Goal: Contribute content: Contribute content

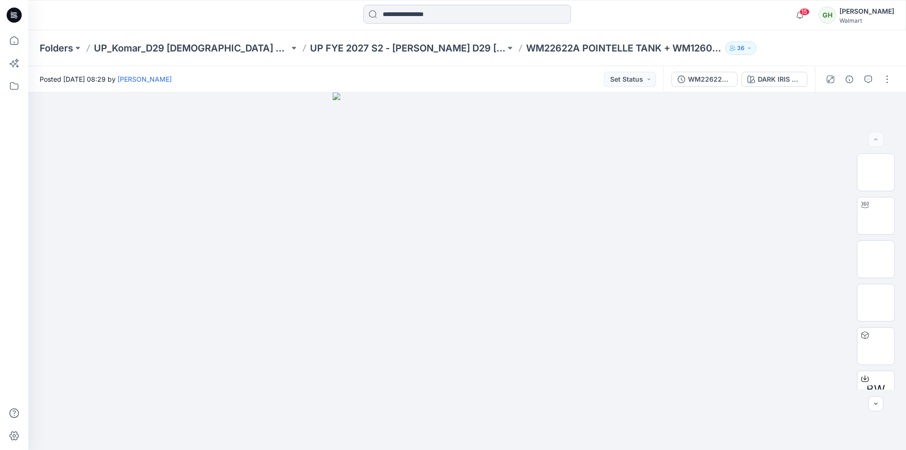
click at [421, 15] on input at bounding box center [467, 14] width 208 height 19
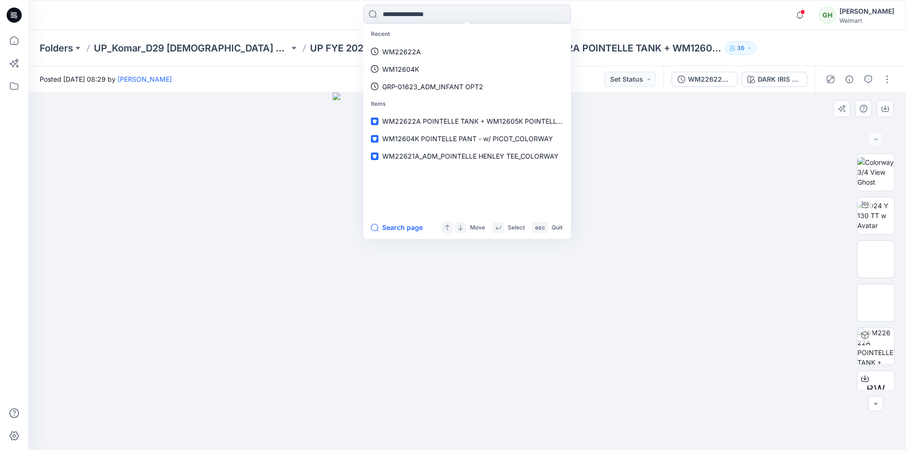
drag, startPoint x: 180, startPoint y: 177, endPoint x: 440, endPoint y: 217, distance: 262.5
click at [182, 177] on div at bounding box center [467, 270] width 878 height 357
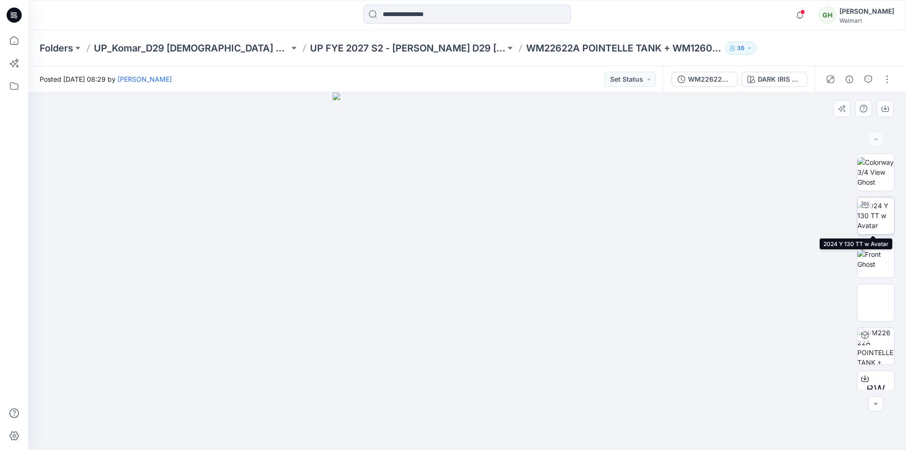
click at [872, 213] on img at bounding box center [875, 216] width 37 height 30
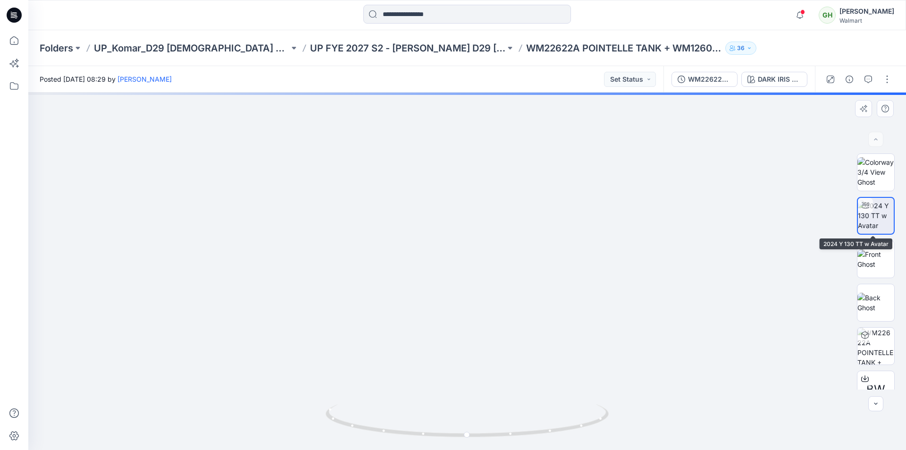
click at [876, 218] on img at bounding box center [876, 216] width 36 height 30
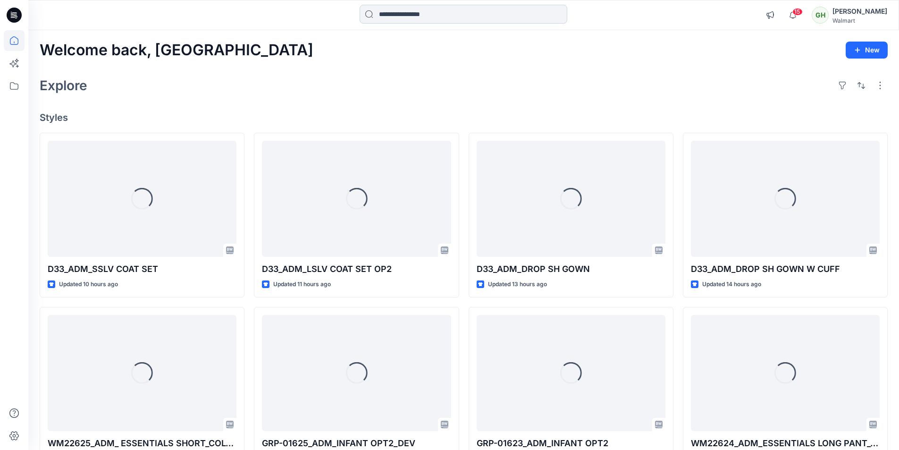
click at [388, 13] on input at bounding box center [464, 14] width 208 height 19
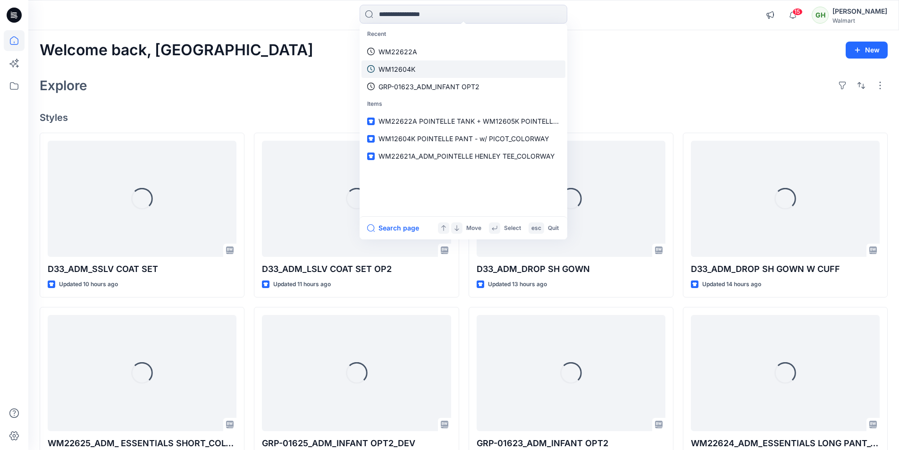
click at [410, 68] on p "WM12604K" at bounding box center [396, 69] width 37 height 10
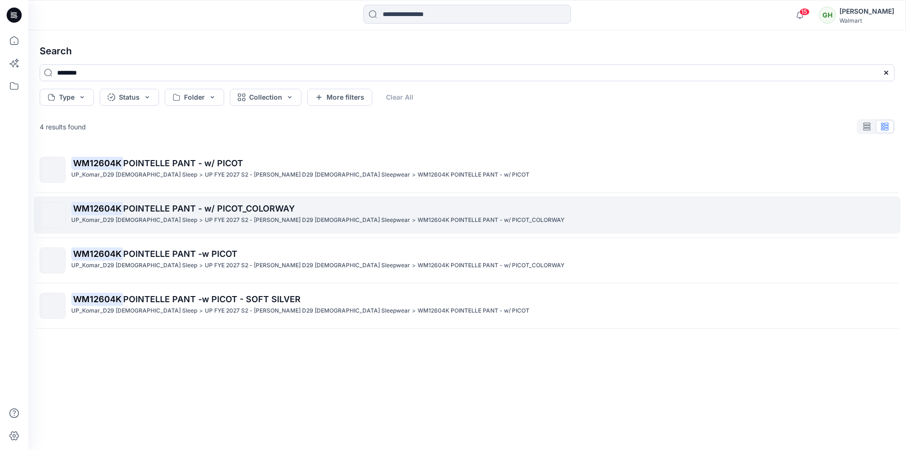
click at [204, 210] on span "POINTELLE PANT - w/ PICOT_COLORWAY" at bounding box center [209, 208] width 172 height 10
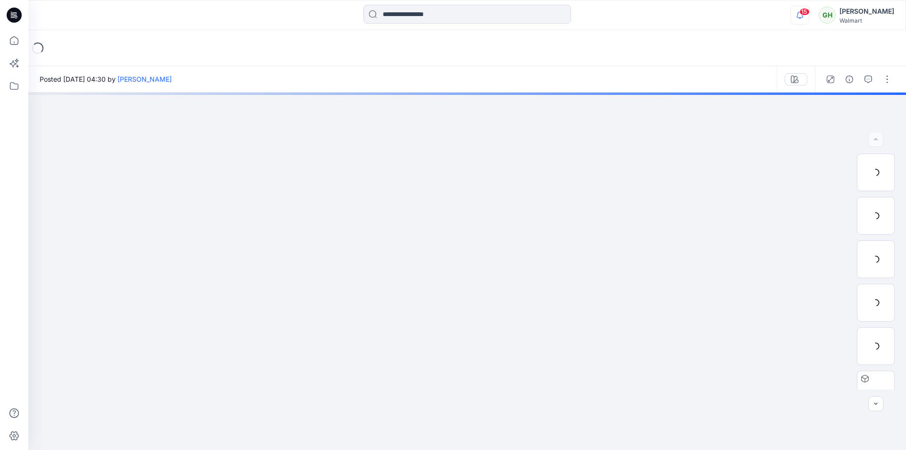
click at [796, 14] on icon "button" at bounding box center [799, 15] width 7 height 6
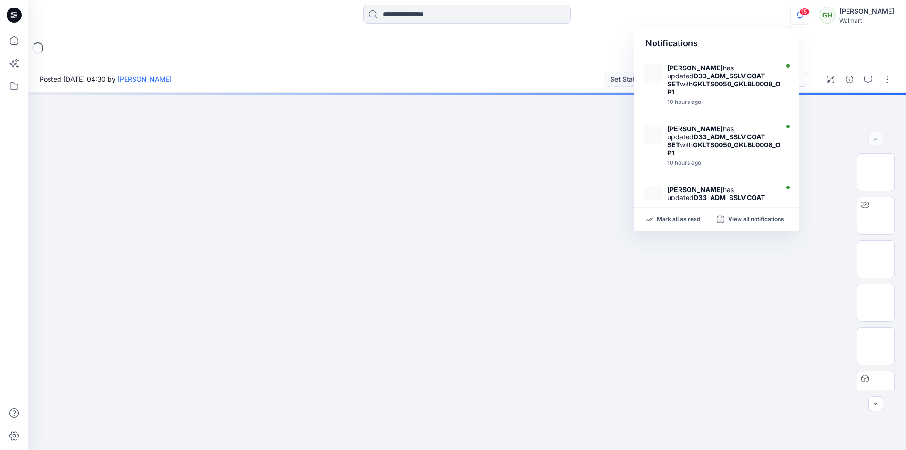
click at [602, 9] on div at bounding box center [467, 15] width 439 height 21
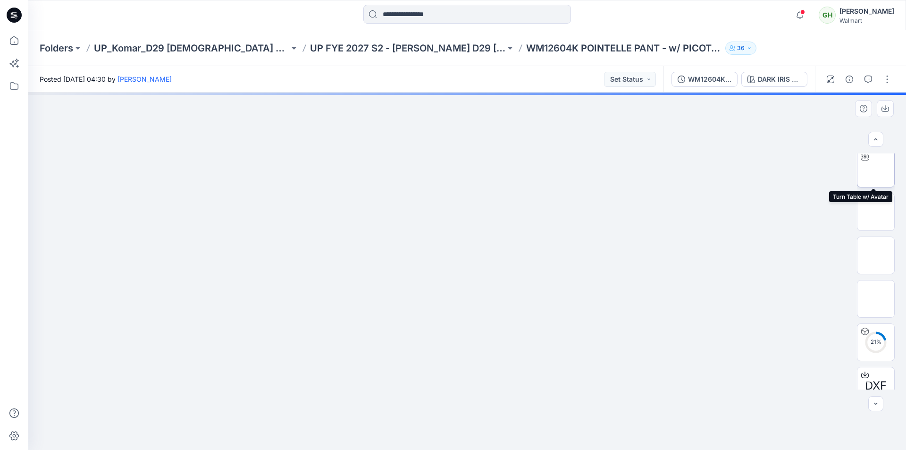
click at [876, 168] on img at bounding box center [876, 168] width 0 height 0
drag, startPoint x: 469, startPoint y: 436, endPoint x: 634, endPoint y: 429, distance: 164.4
click at [634, 429] on div at bounding box center [467, 270] width 878 height 357
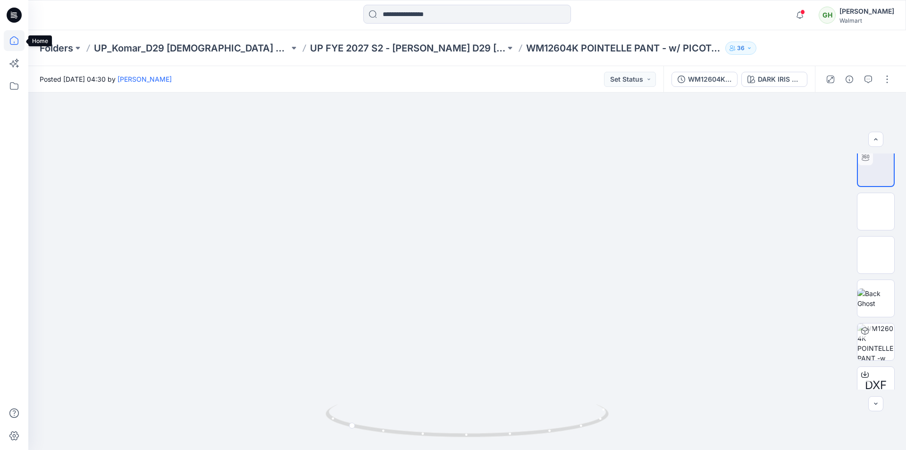
click at [14, 41] on icon at bounding box center [14, 40] width 21 height 21
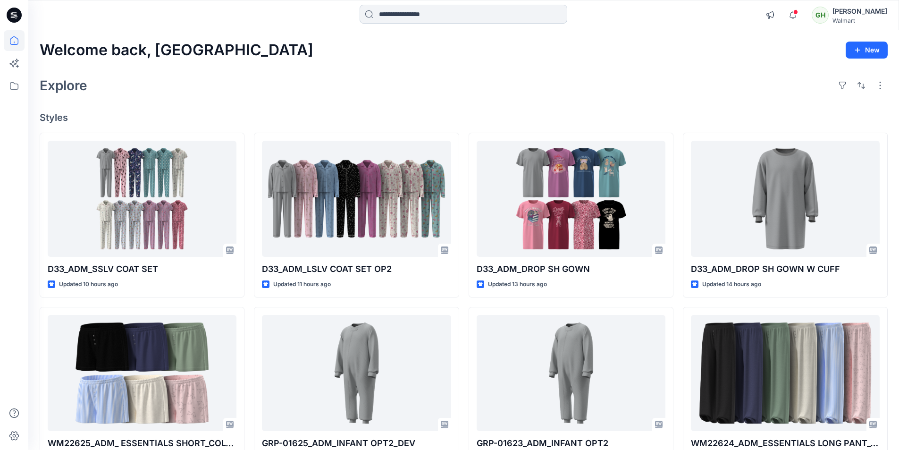
click at [409, 13] on input at bounding box center [464, 14] width 208 height 19
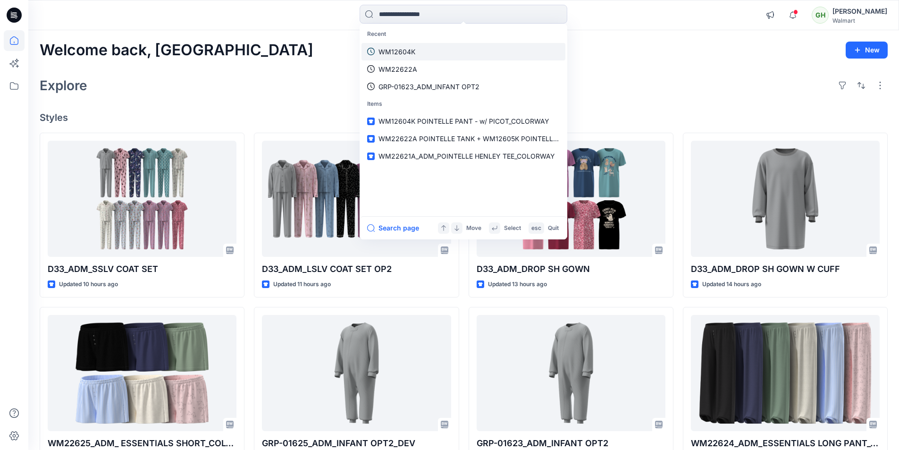
click at [413, 50] on p "WM12604K" at bounding box center [396, 52] width 37 height 10
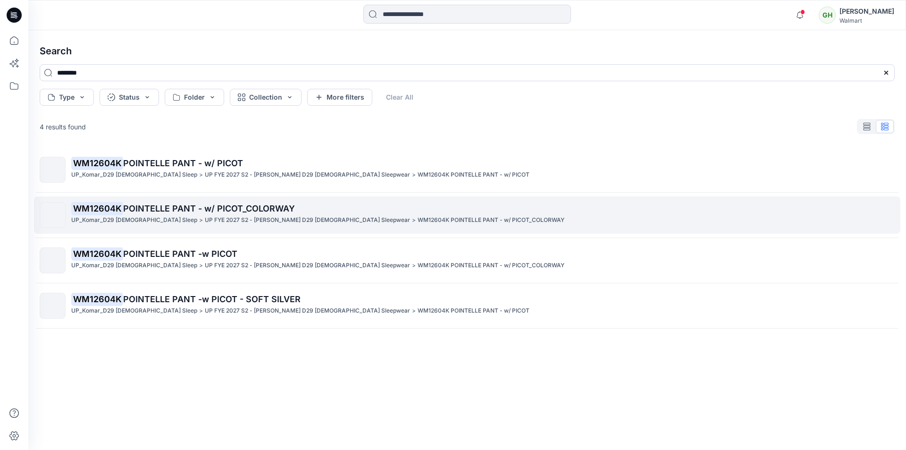
click at [240, 218] on p "UP FYE 2027 S2 - [PERSON_NAME] D29 [DEMOGRAPHIC_DATA] Sleepwear" at bounding box center [307, 220] width 205 height 10
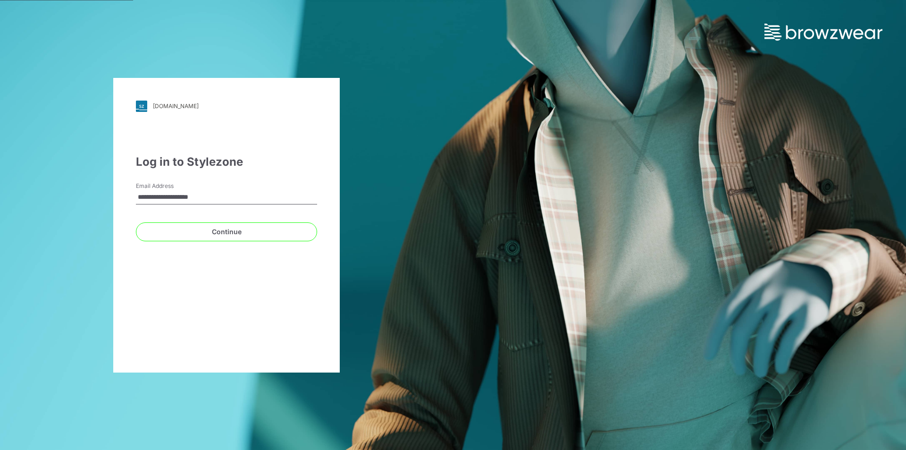
type input "**********"
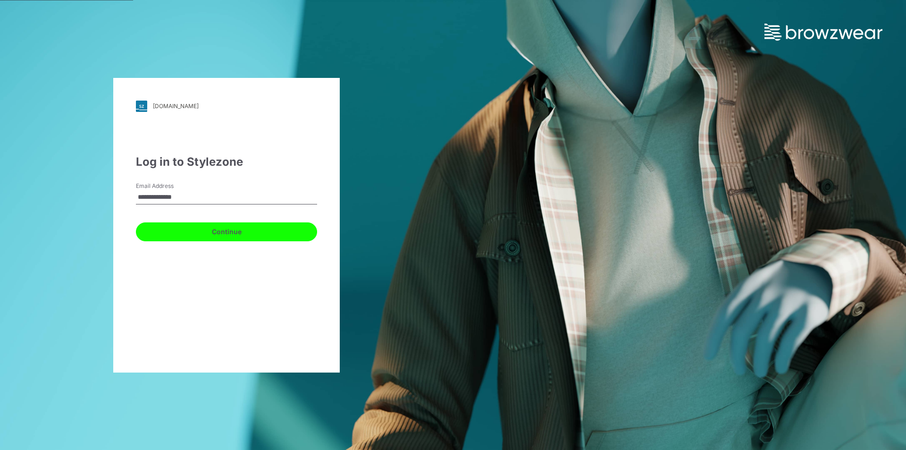
click at [189, 230] on button "Continue" at bounding box center [226, 231] width 181 height 19
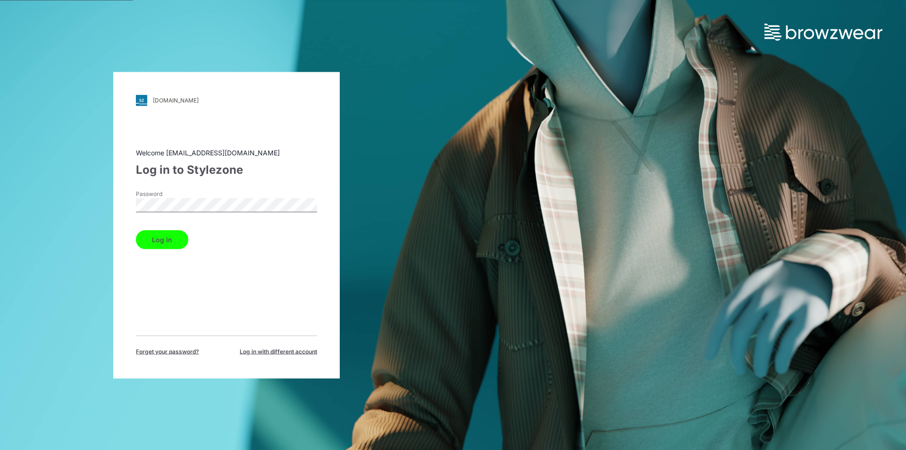
click at [155, 239] on button "Log in" at bounding box center [162, 239] width 52 height 19
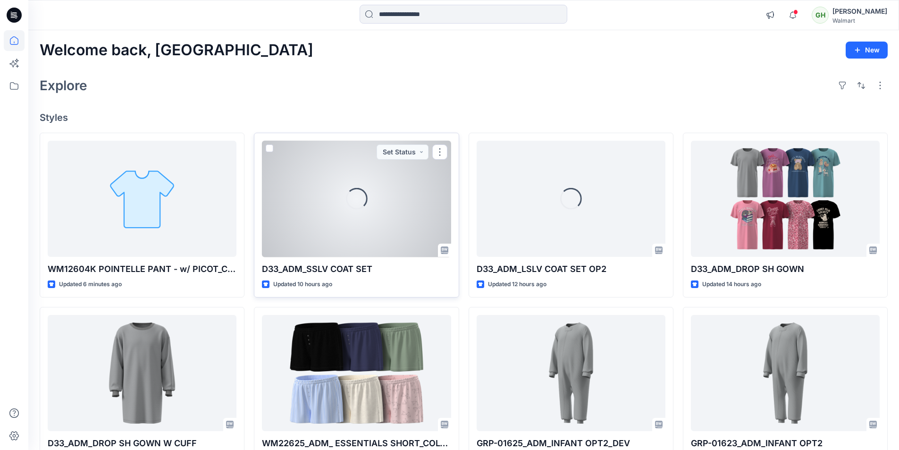
click at [377, 209] on div "Loading..." at bounding box center [356, 199] width 189 height 117
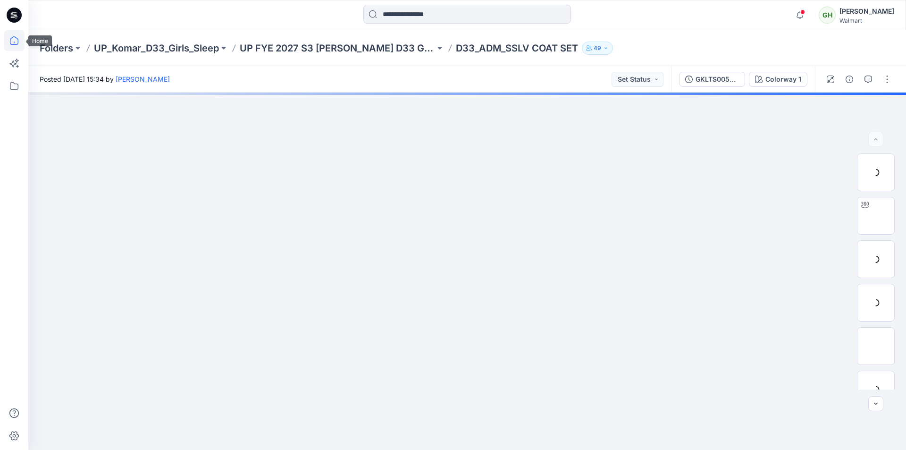
click at [14, 38] on icon at bounding box center [14, 40] width 21 height 21
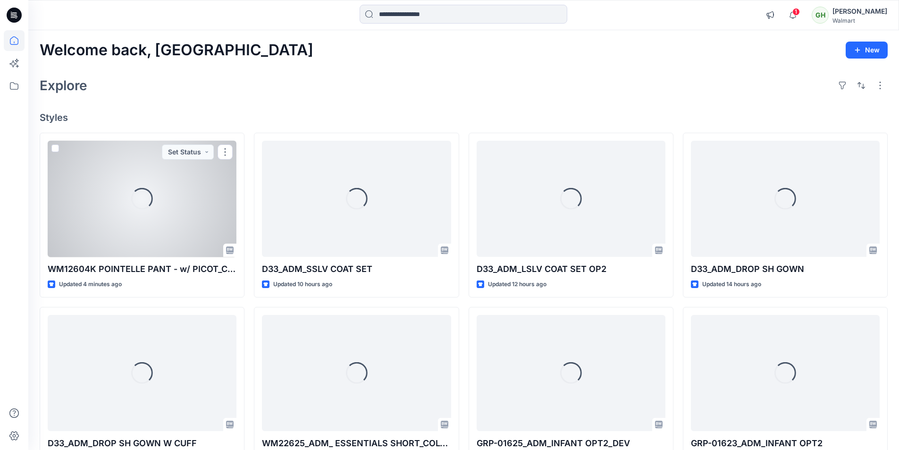
click at [167, 230] on div "Loading..." at bounding box center [142, 199] width 189 height 117
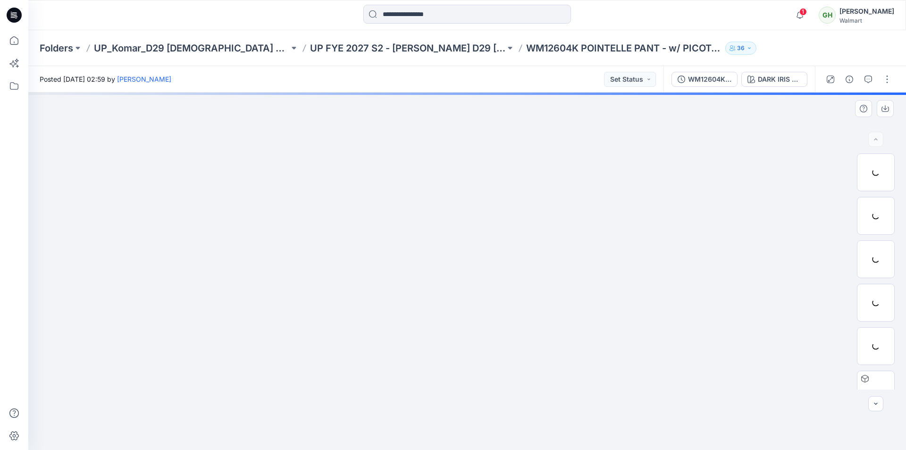
click at [456, 180] on div at bounding box center [467, 270] width 878 height 357
click at [849, 80] on icon "button" at bounding box center [850, 79] width 8 height 8
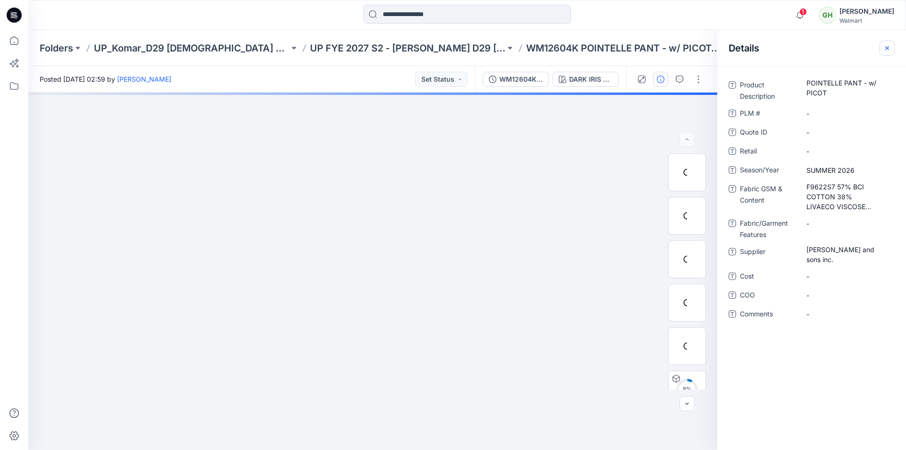
click at [888, 49] on icon "button" at bounding box center [887, 48] width 4 height 4
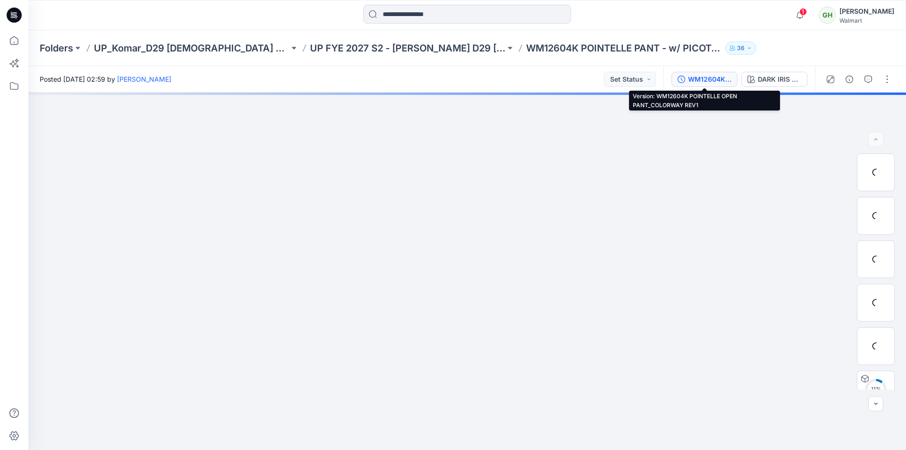
click at [698, 77] on div "WM12604K POINTELLE OPEN PANT_COLORWAY REV1" at bounding box center [709, 79] width 43 height 10
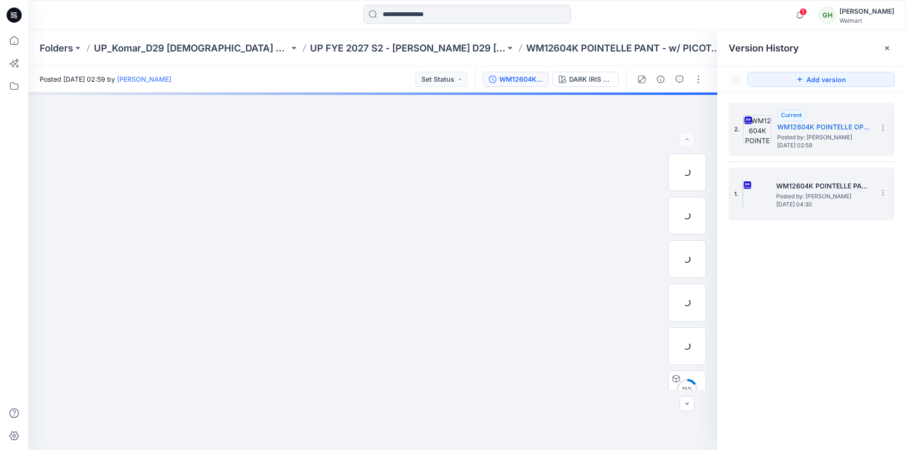
click at [813, 195] on span "Posted by: Gayan Hettiarachchi" at bounding box center [823, 196] width 94 height 9
click at [837, 136] on span "Posted by: Gayan Hettiarachchi" at bounding box center [824, 137] width 94 height 9
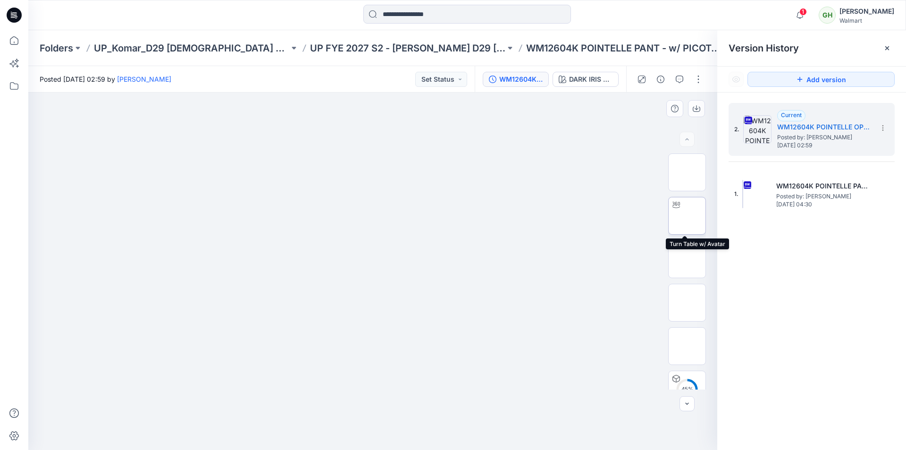
click at [687, 216] on img at bounding box center [687, 216] width 0 height 0
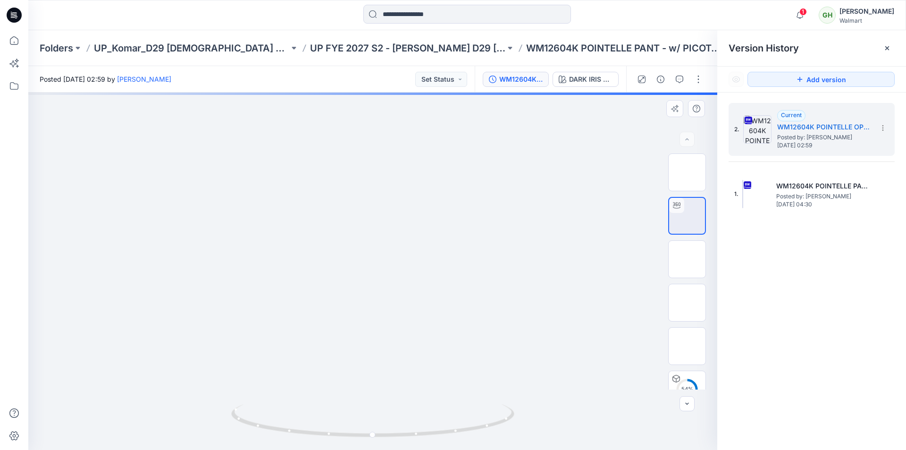
click at [245, 261] on div at bounding box center [372, 270] width 689 height 357
click at [790, 249] on div "2. Current WM12604K POINTELLE OPEN PANT_COLORWAY REV1 Posted by: Gayan Hettiara…" at bounding box center [811, 277] width 189 height 371
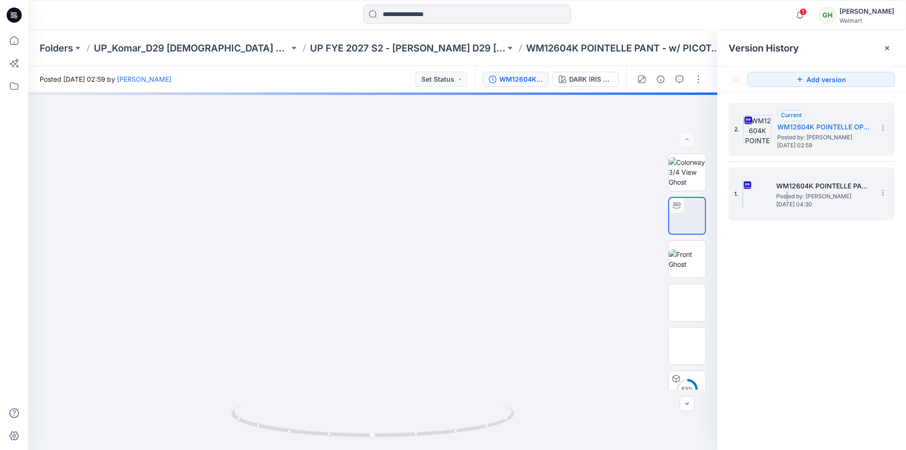
click at [787, 192] on span "Posted by: Gayan Hettiarachchi" at bounding box center [823, 196] width 94 height 9
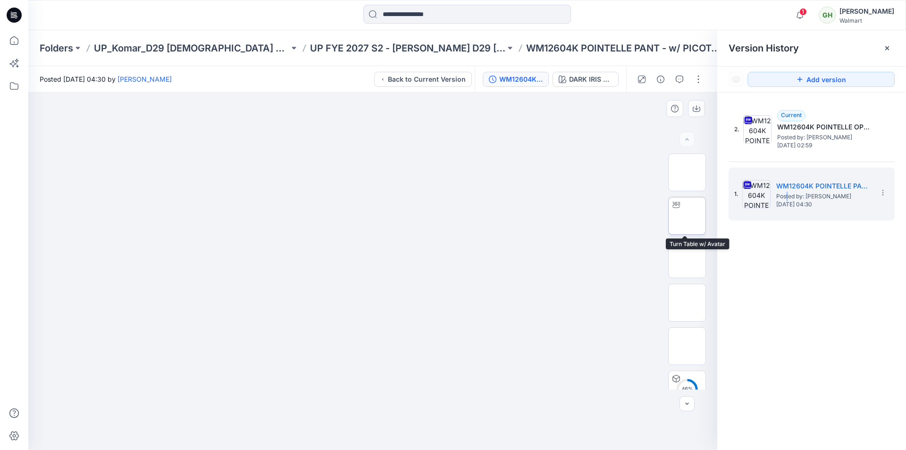
click at [687, 216] on img at bounding box center [687, 216] width 0 height 0
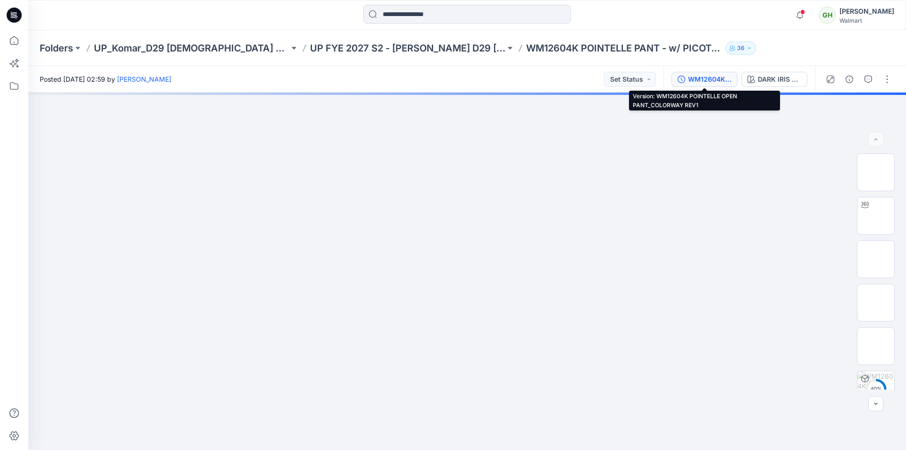
click at [710, 78] on div "WM12604K POINTELLE OPEN PANT_COLORWAY REV1" at bounding box center [709, 79] width 43 height 10
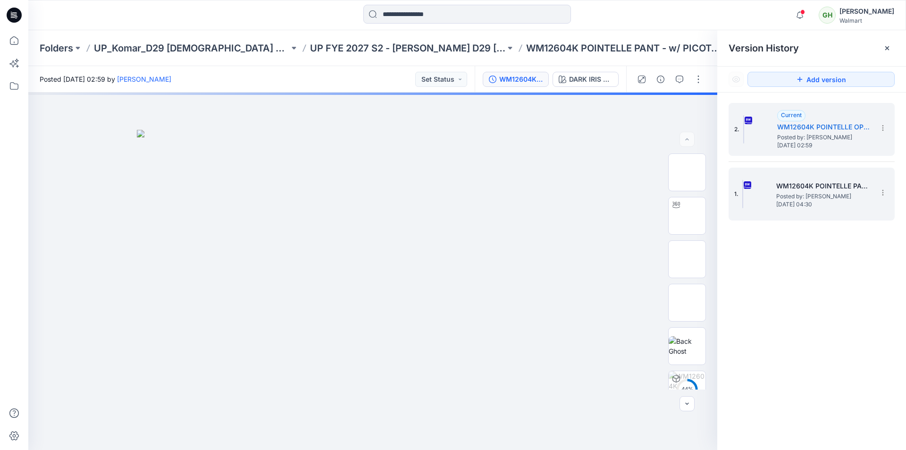
click at [821, 196] on span "Posted by: Gayan Hettiarachchi" at bounding box center [823, 196] width 94 height 9
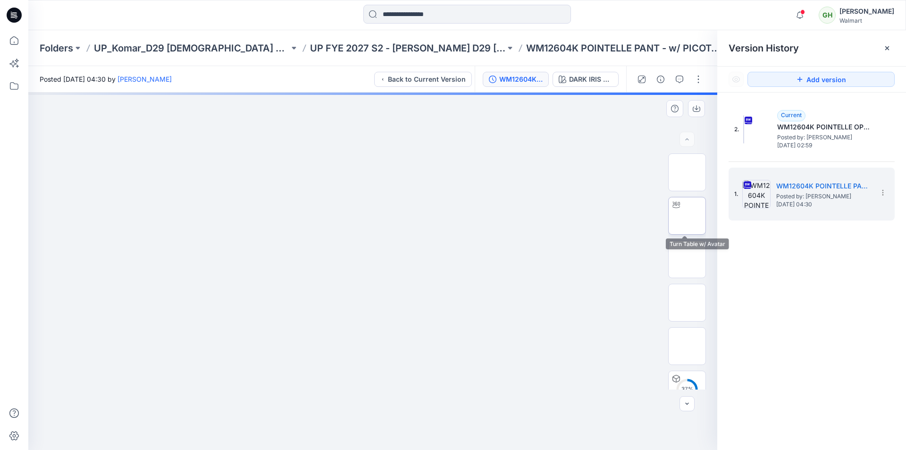
click at [687, 216] on img at bounding box center [687, 216] width 0 height 0
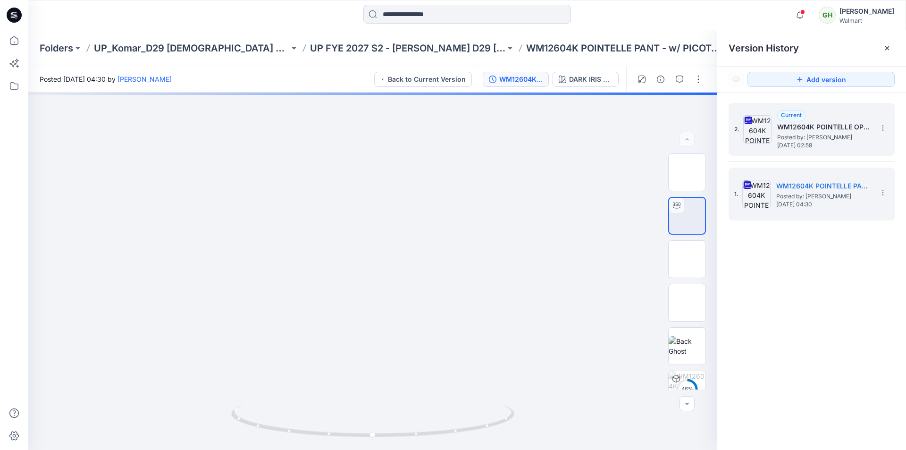
click at [817, 146] on span "[DATE] 02:59" at bounding box center [824, 145] width 94 height 7
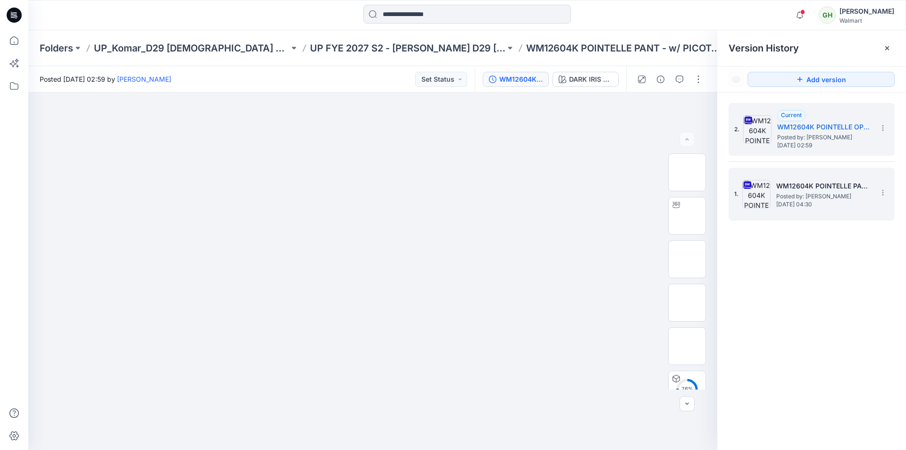
drag, startPoint x: 863, startPoint y: 265, endPoint x: 893, endPoint y: 209, distance: 63.5
click at [865, 266] on div "2. Current WM12604K POINTELLE OPEN PANT_COLORWAY REV1 Posted by: Gayan Hettiara…" at bounding box center [811, 277] width 189 height 371
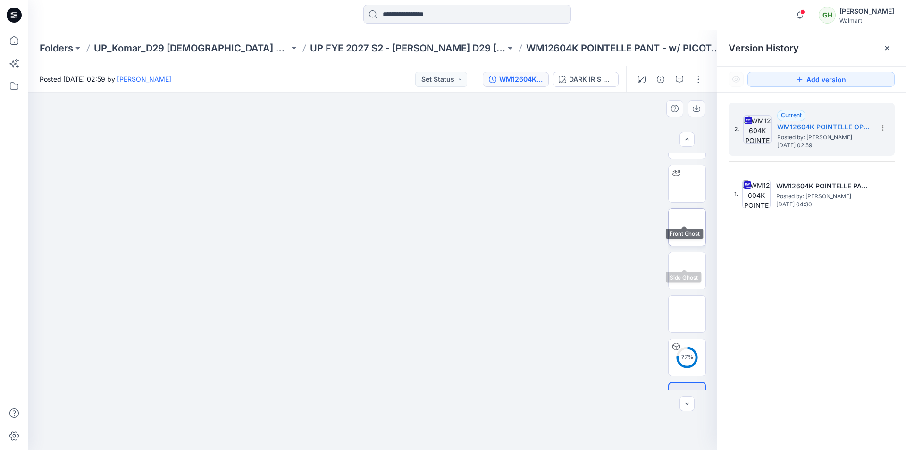
scroll to position [62, 0]
click at [889, 50] on icon at bounding box center [887, 48] width 8 height 8
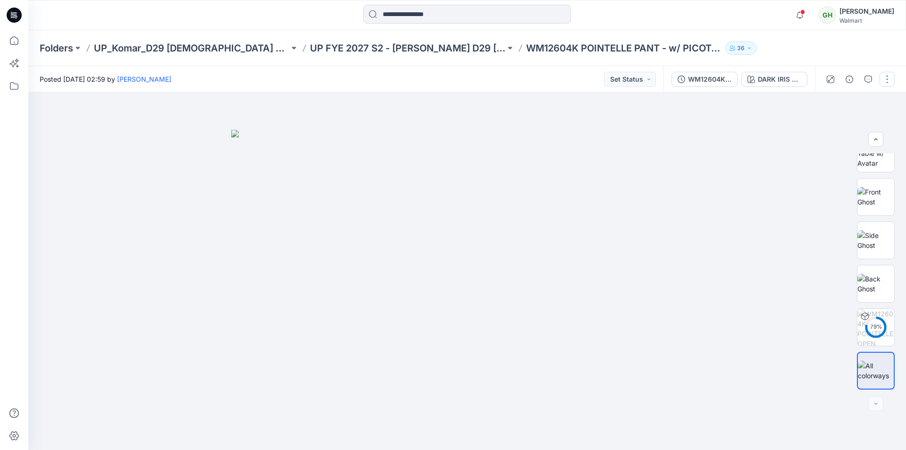
click at [886, 76] on button "button" at bounding box center [887, 79] width 15 height 15
click at [833, 132] on button "Edit" at bounding box center [847, 127] width 87 height 17
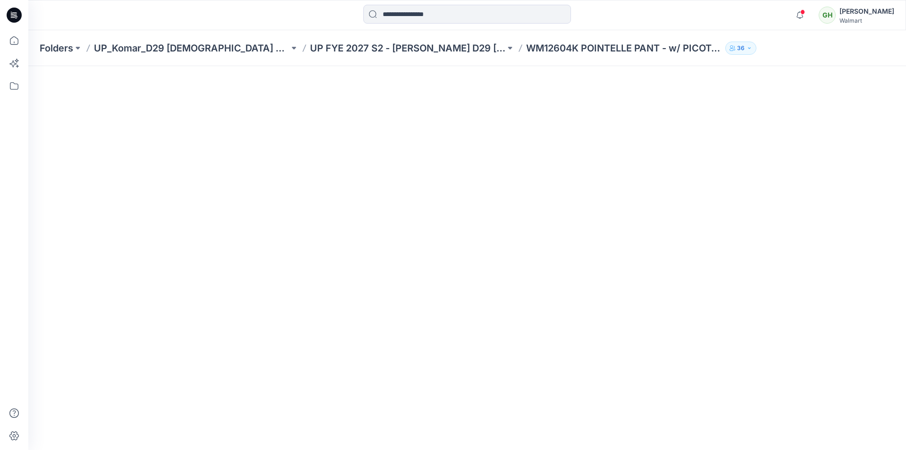
scroll to position [94, 0]
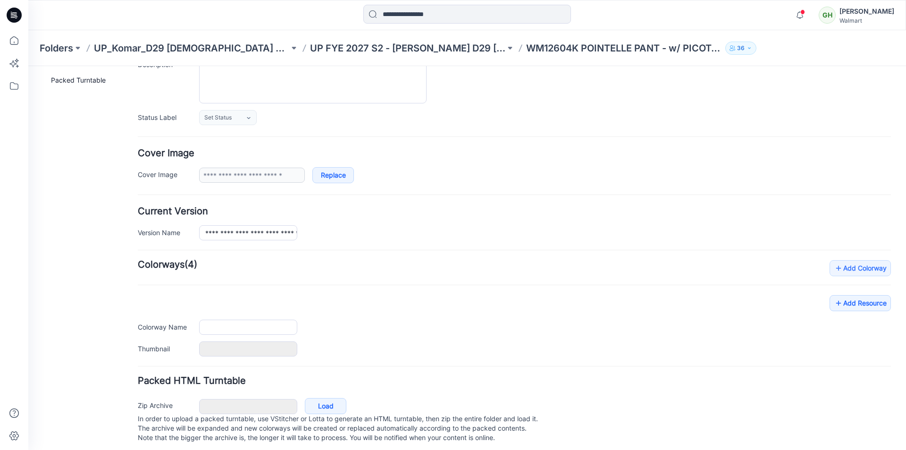
type input "**********"
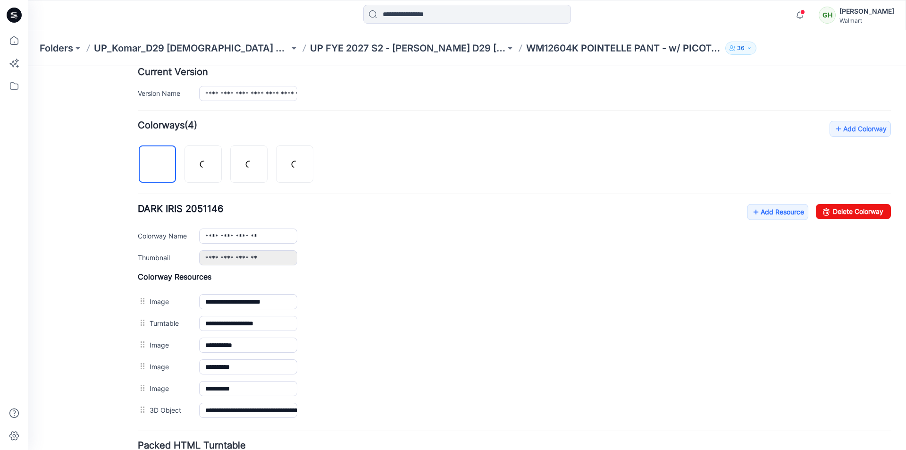
scroll to position [257, 0]
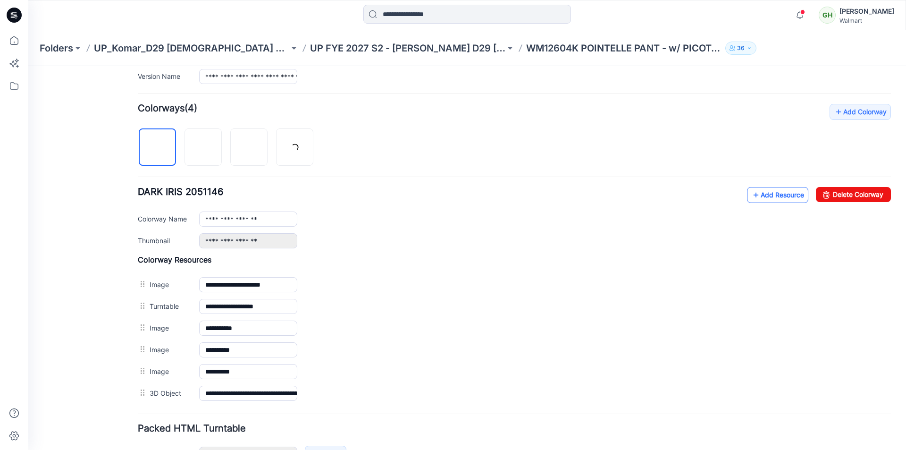
click at [761, 195] on link "Add Resource" at bounding box center [777, 195] width 61 height 16
click at [767, 193] on link "Add Resource" at bounding box center [777, 195] width 61 height 16
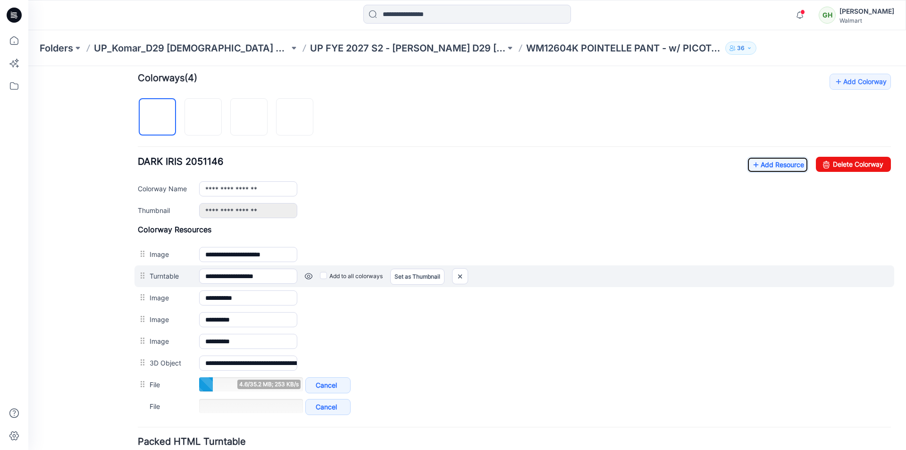
scroll to position [304, 0]
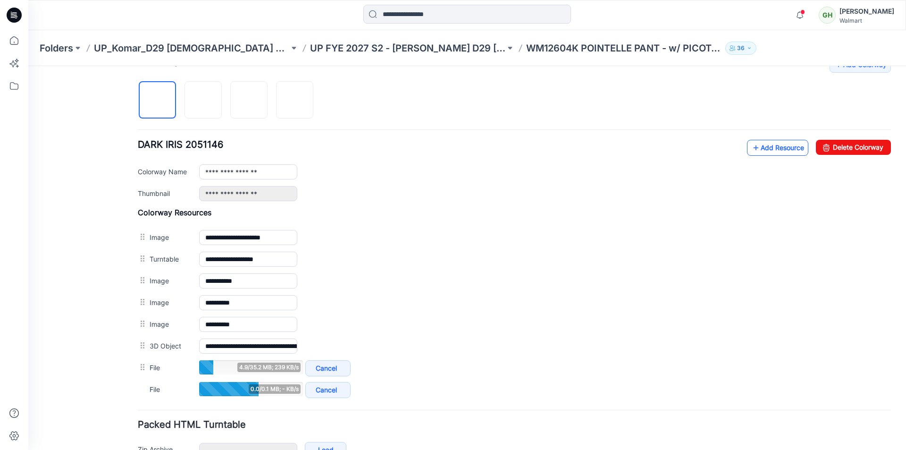
click at [765, 152] on link "Add Resource" at bounding box center [777, 148] width 61 height 16
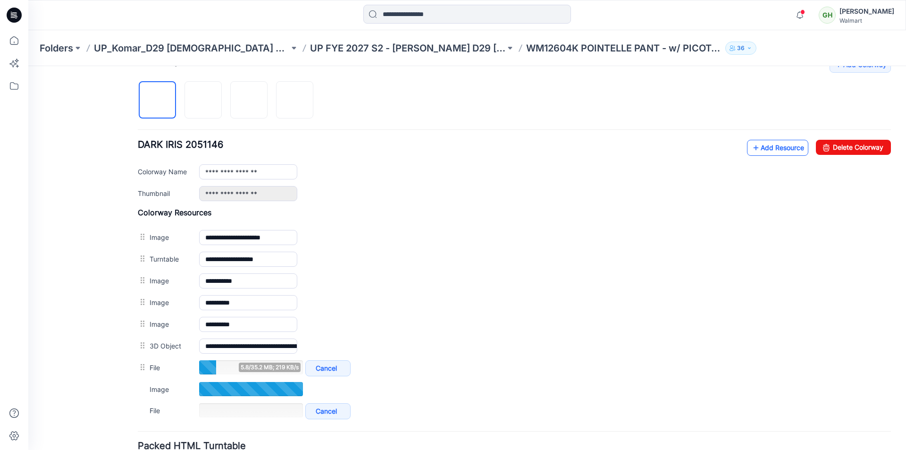
click at [768, 144] on link "Add Resource" at bounding box center [777, 148] width 61 height 16
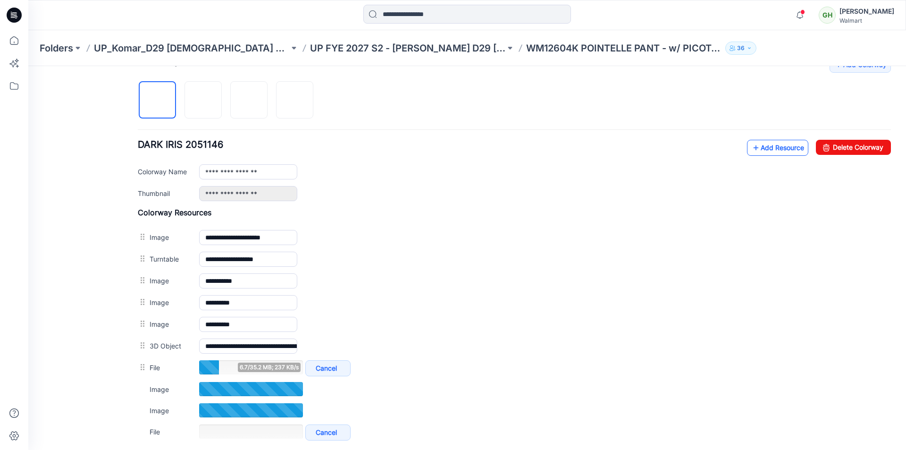
click at [780, 153] on link "Add Resource" at bounding box center [777, 148] width 61 height 16
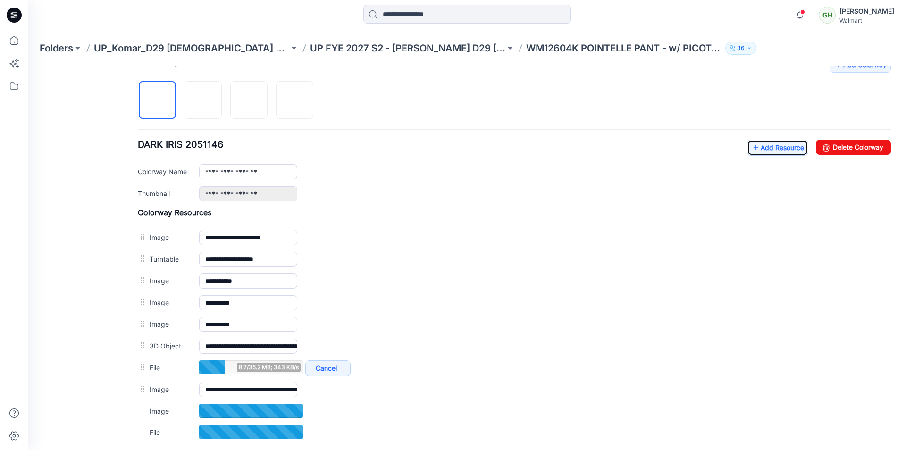
scroll to position [352, 0]
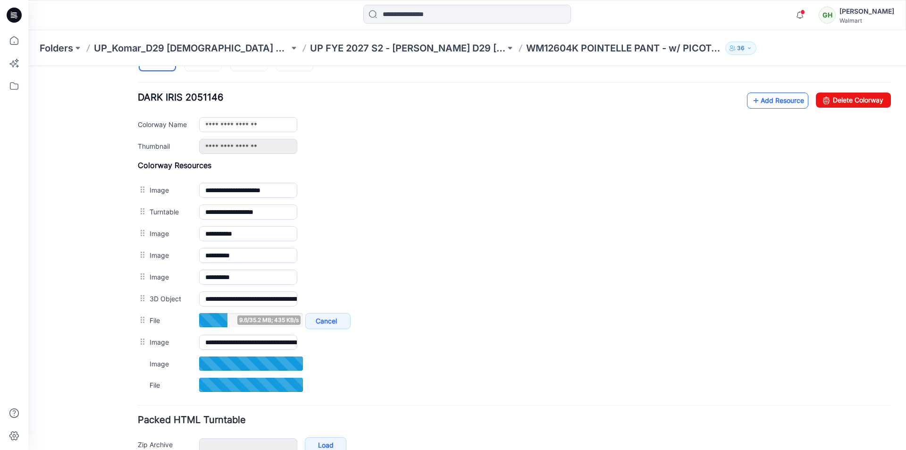
click at [770, 102] on link "Add Resource" at bounding box center [777, 100] width 61 height 16
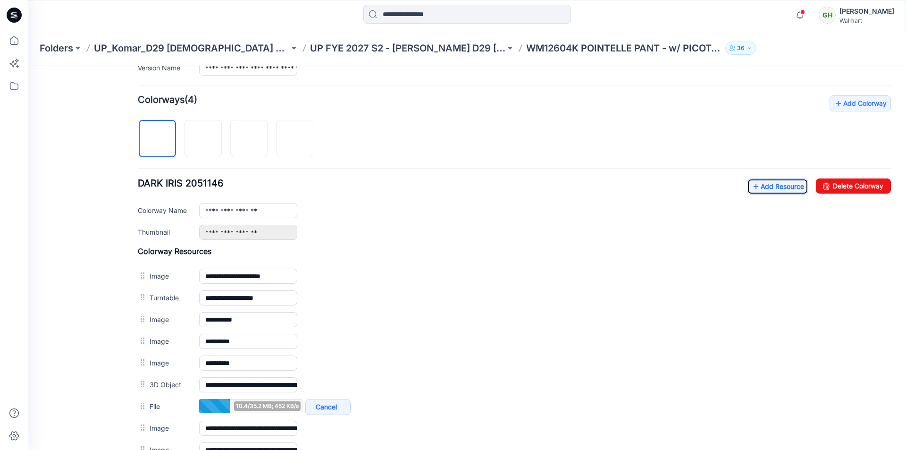
scroll to position [257, 0]
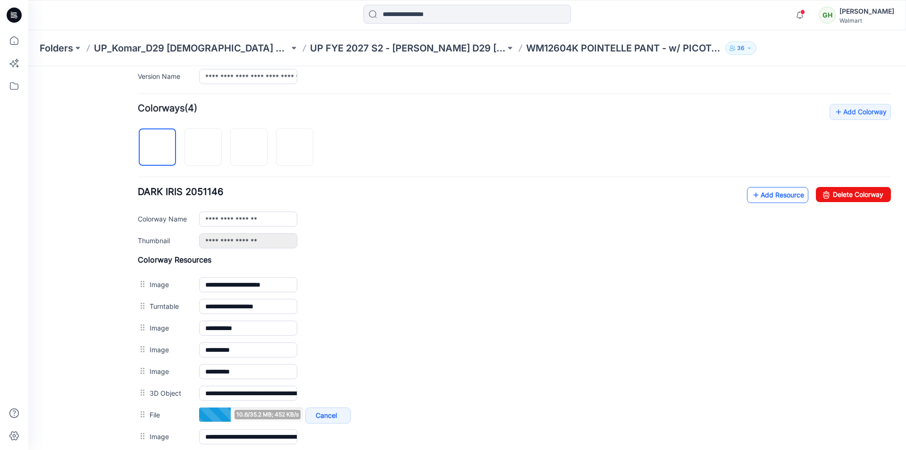
click at [764, 193] on link "Add Resource" at bounding box center [777, 195] width 61 height 16
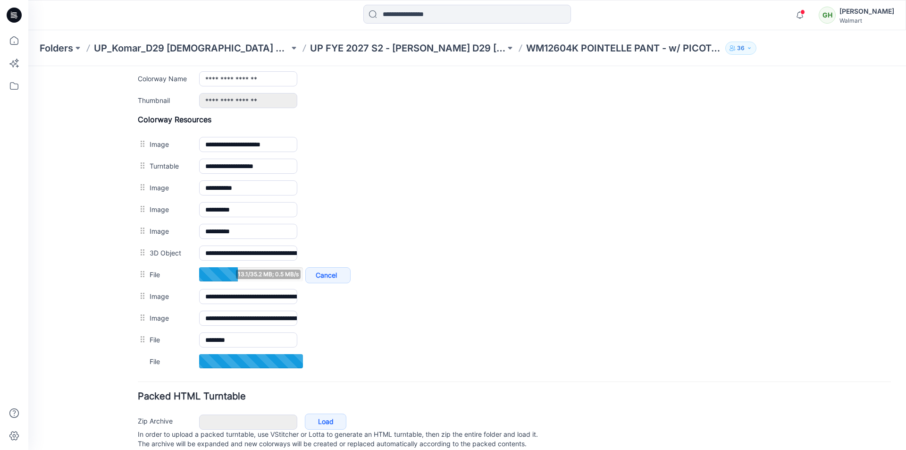
scroll to position [380, 0]
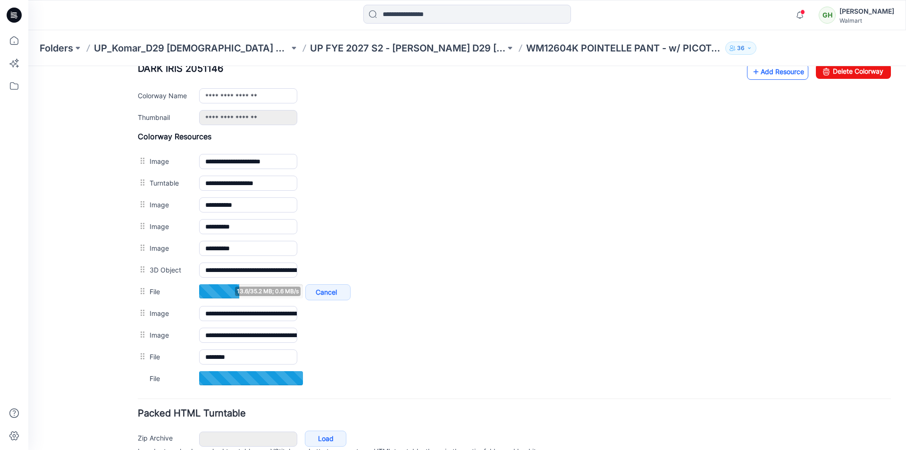
click at [755, 74] on link "Add Resource" at bounding box center [777, 72] width 61 height 16
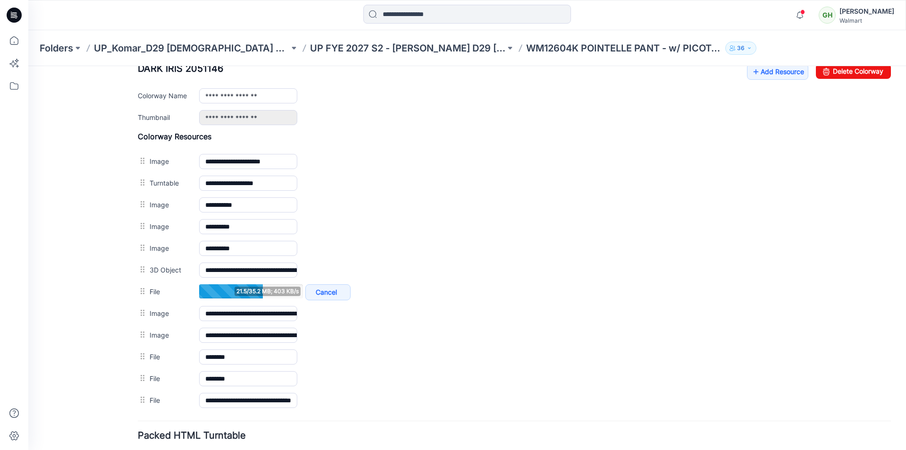
click at [305, 16] on div at bounding box center [467, 15] width 439 height 21
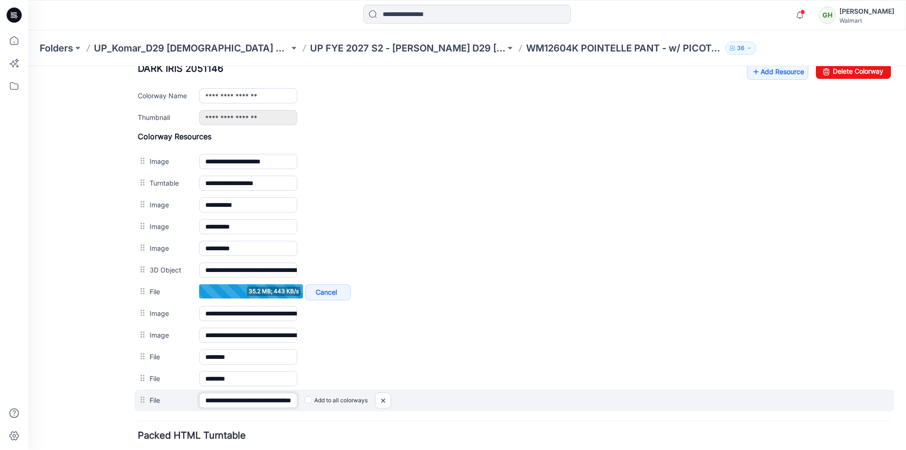
drag, startPoint x: 281, startPoint y: 401, endPoint x: 289, endPoint y: 402, distance: 8.1
click at [281, 401] on input "**********" at bounding box center [248, 400] width 98 height 15
click at [274, 401] on input "**********" at bounding box center [248, 399] width 98 height 15
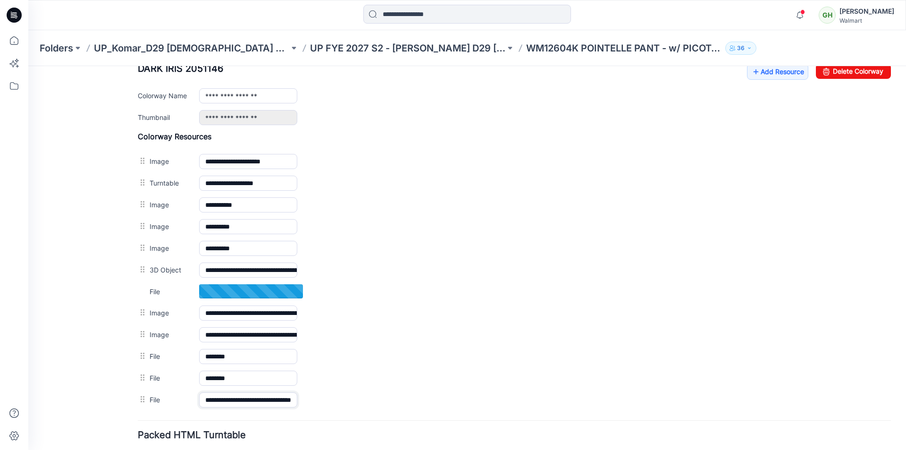
scroll to position [0, 54]
click at [520, 100] on div "**********" at bounding box center [545, 95] width 692 height 15
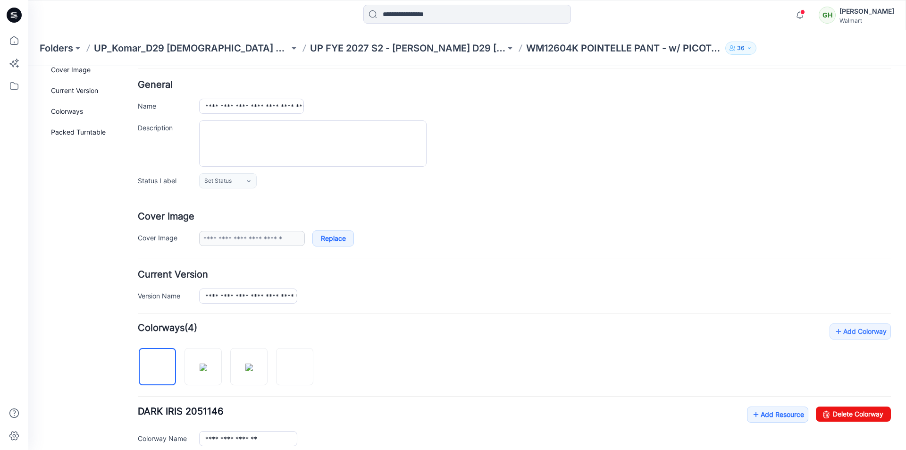
scroll to position [0, 0]
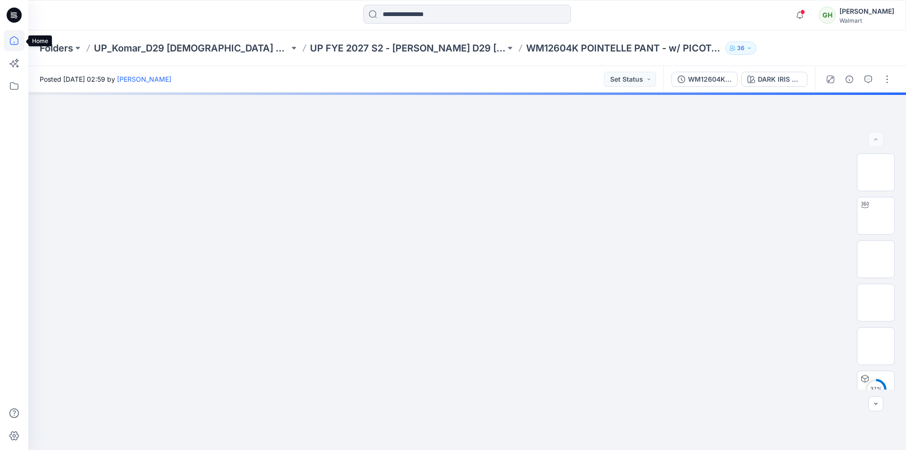
click at [10, 37] on icon at bounding box center [14, 40] width 21 height 21
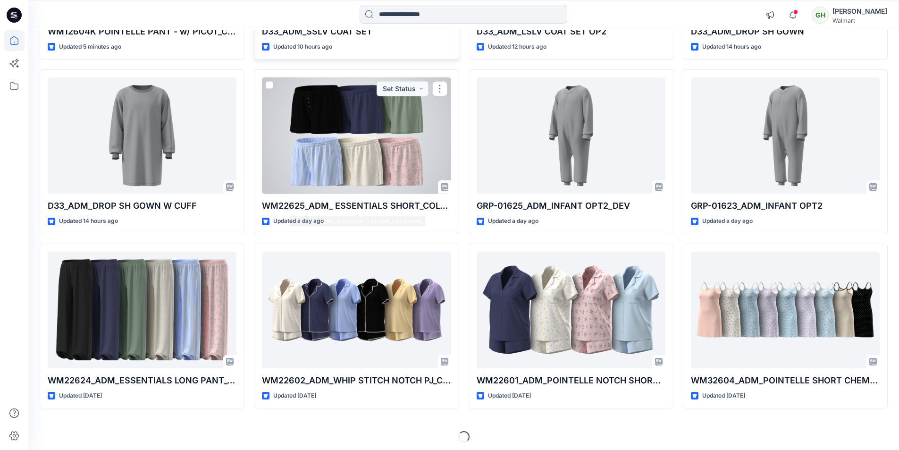
scroll to position [241, 0]
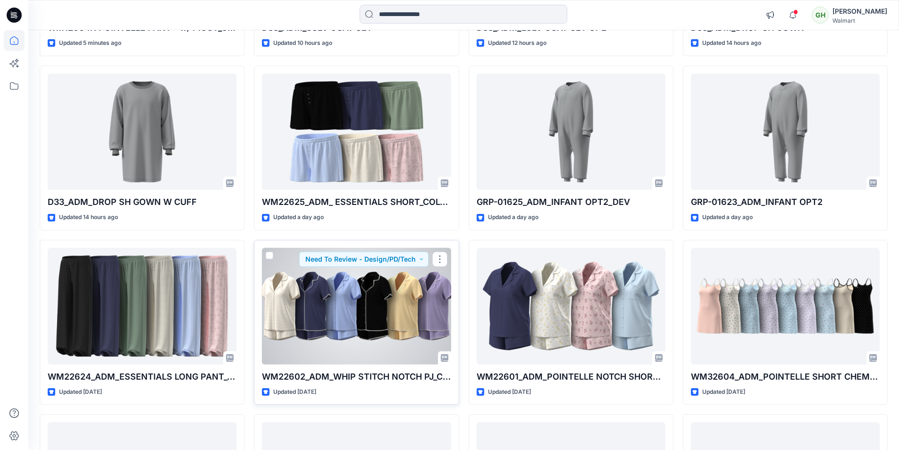
click at [357, 295] on div at bounding box center [356, 306] width 189 height 117
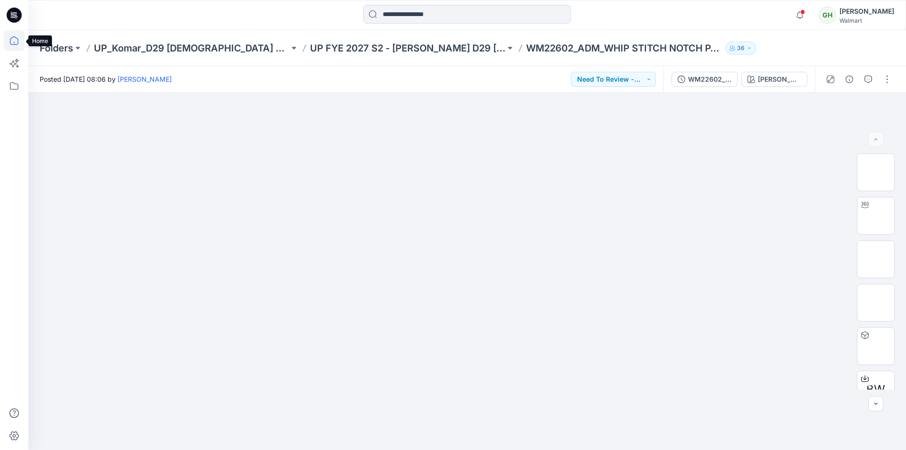
click at [10, 43] on icon at bounding box center [14, 40] width 8 height 8
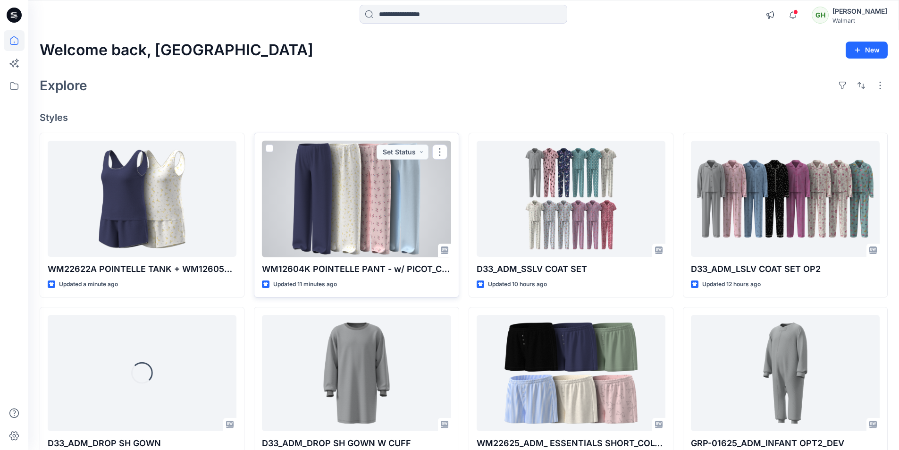
click at [386, 217] on div at bounding box center [356, 199] width 189 height 117
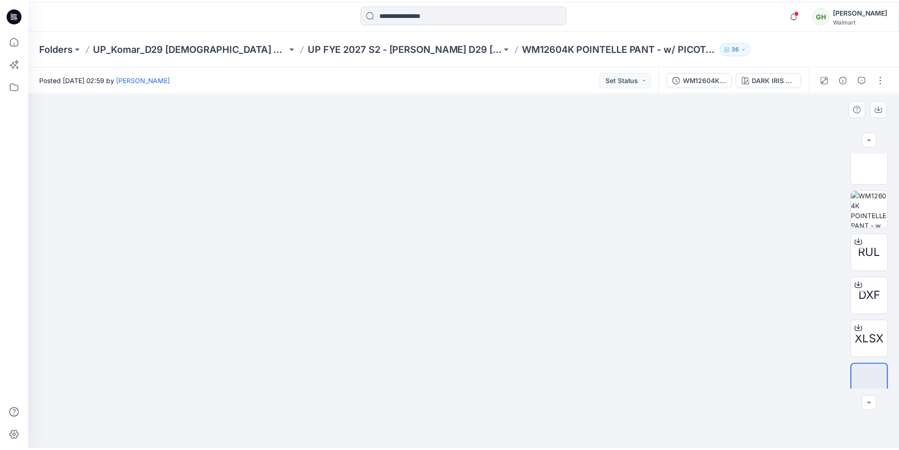
scroll to position [323, 0]
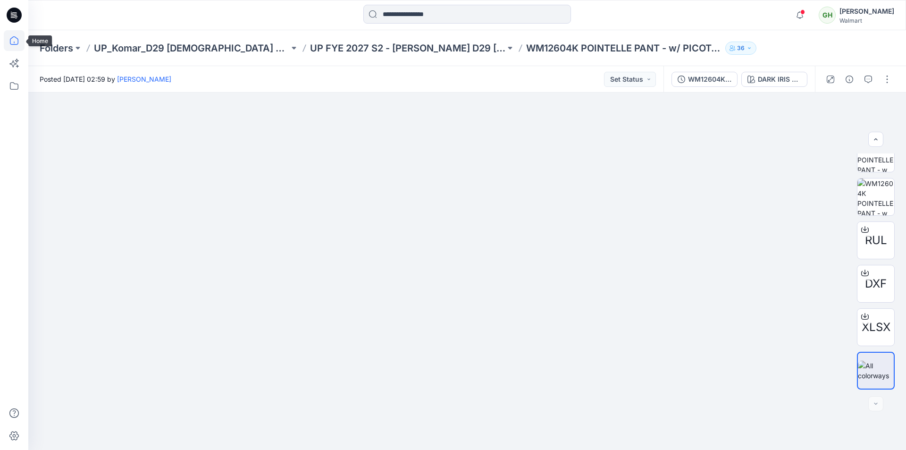
click at [15, 43] on icon at bounding box center [14, 40] width 21 height 21
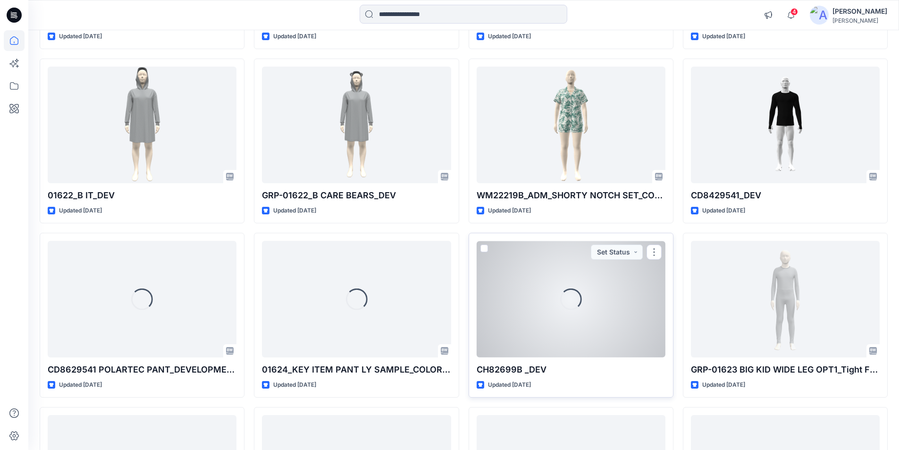
scroll to position [1569, 0]
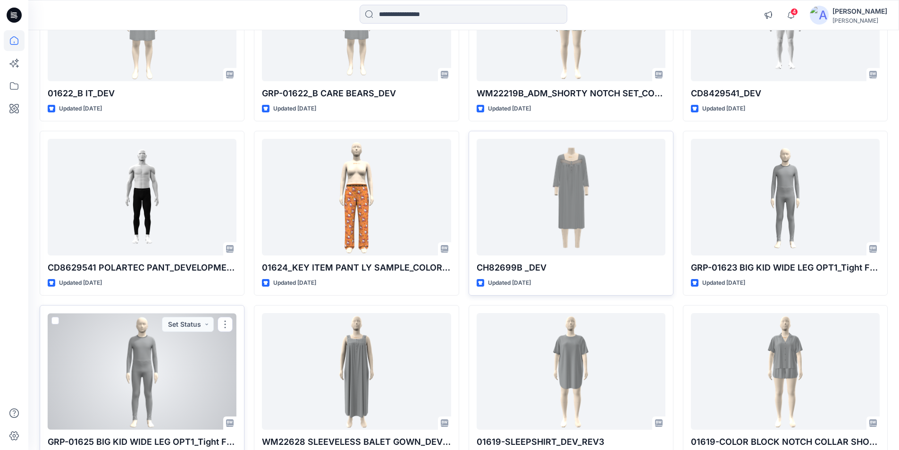
click at [134, 372] on div at bounding box center [142, 371] width 189 height 117
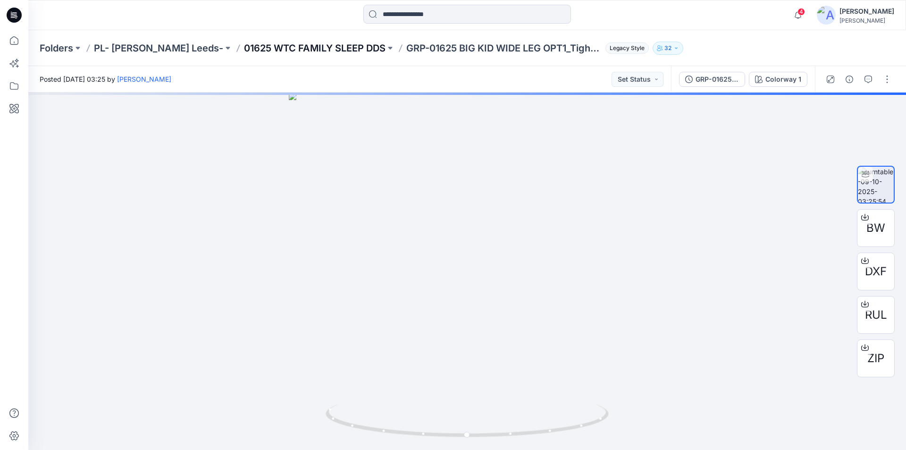
click at [268, 50] on p "01625 WTC FAMILY SLEEP DDS" at bounding box center [315, 48] width 142 height 13
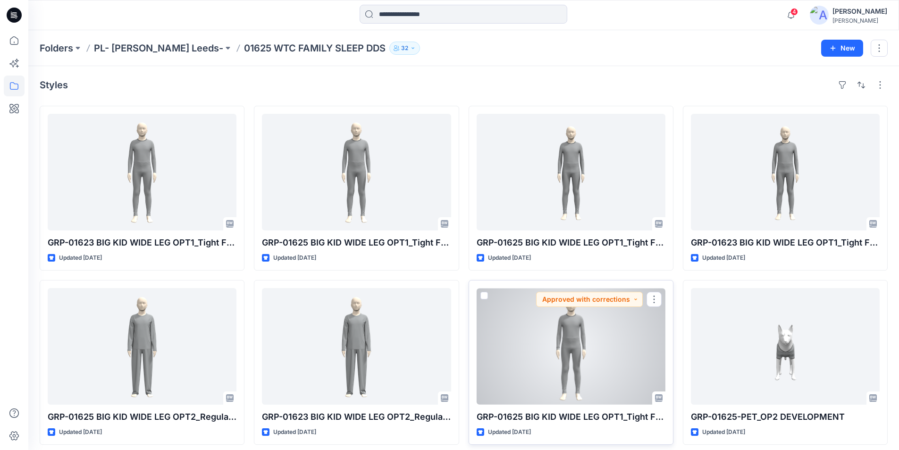
scroll to position [47, 0]
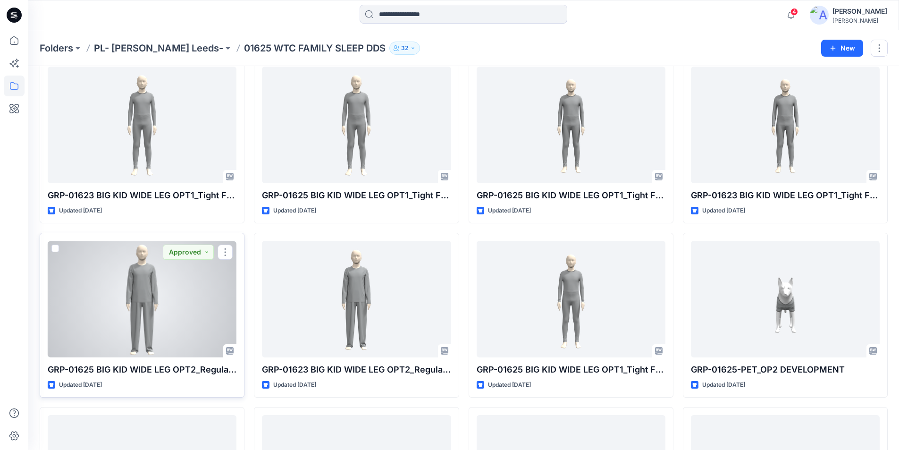
click at [184, 300] on div at bounding box center [142, 299] width 189 height 117
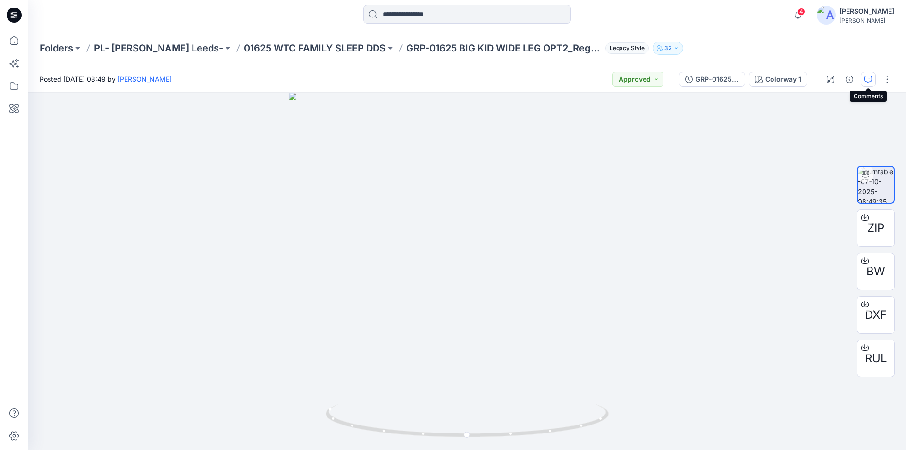
click at [864, 81] on button "button" at bounding box center [868, 79] width 15 height 15
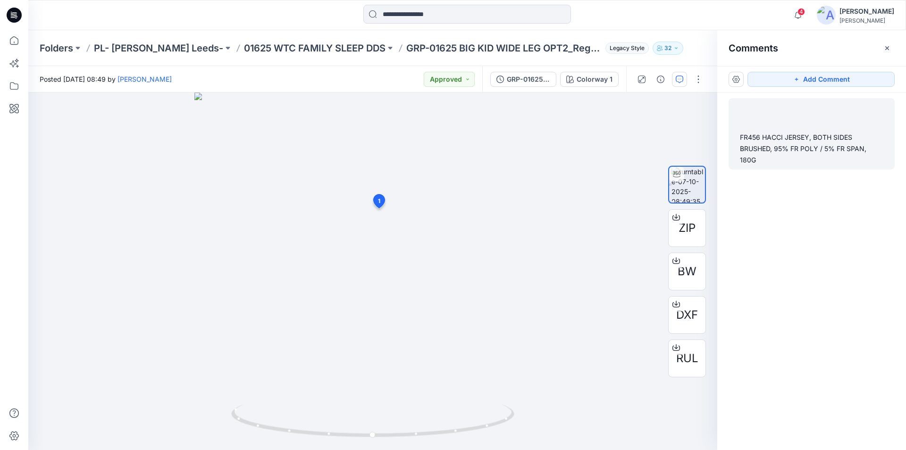
click at [809, 149] on div "FR456 HACCI JERSEY, BOTH SIDES BRUSHED, 95% FR POLY / 5% FR SPAN, 180G" at bounding box center [811, 149] width 143 height 34
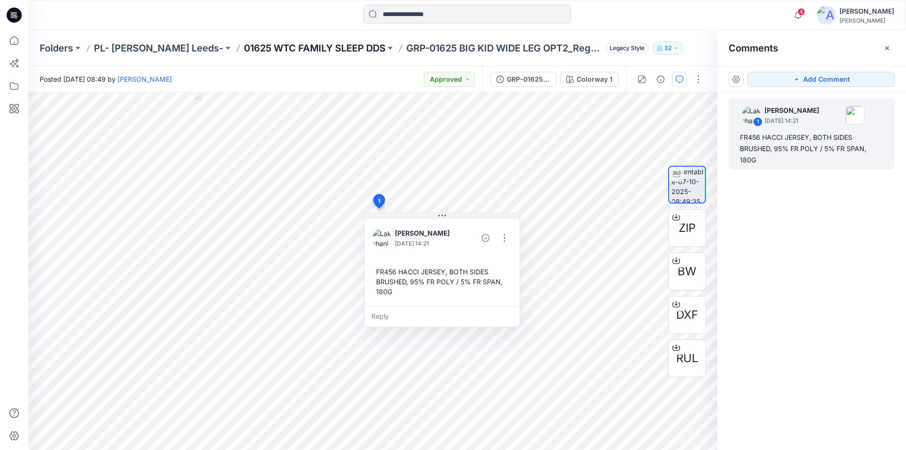
click at [288, 52] on p "01625 WTC FAMILY SLEEP DDS" at bounding box center [315, 48] width 142 height 13
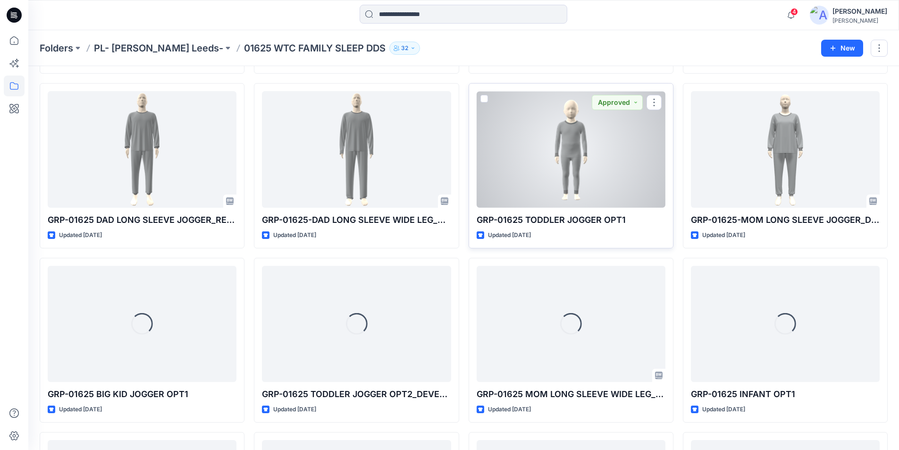
scroll to position [451, 0]
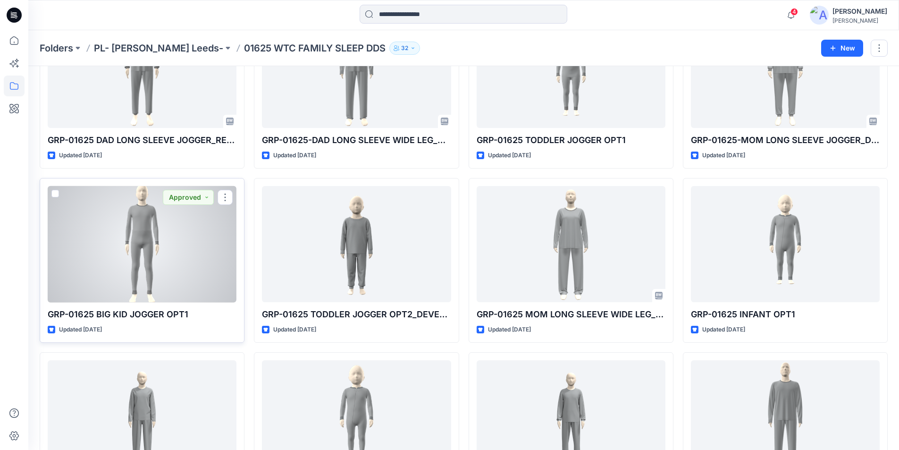
click at [196, 275] on div at bounding box center [142, 244] width 189 height 117
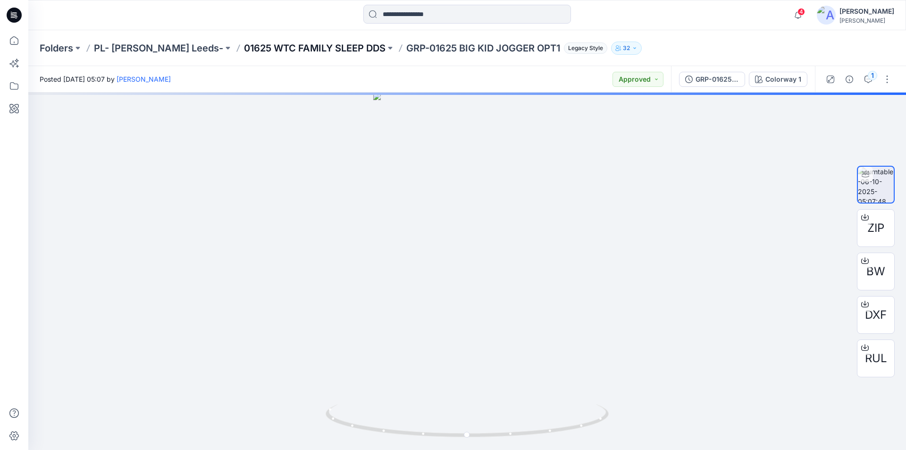
click at [258, 47] on p "01625 WTC FAMILY SLEEP DDS" at bounding box center [315, 48] width 142 height 13
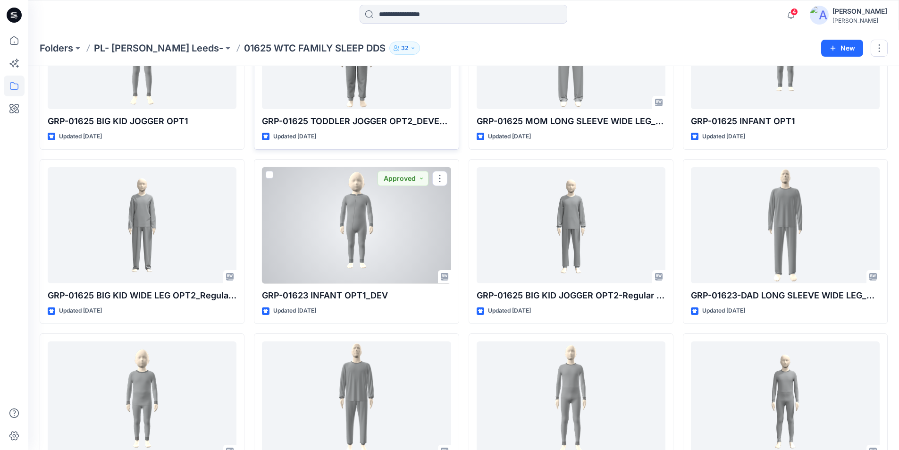
scroll to position [661, 0]
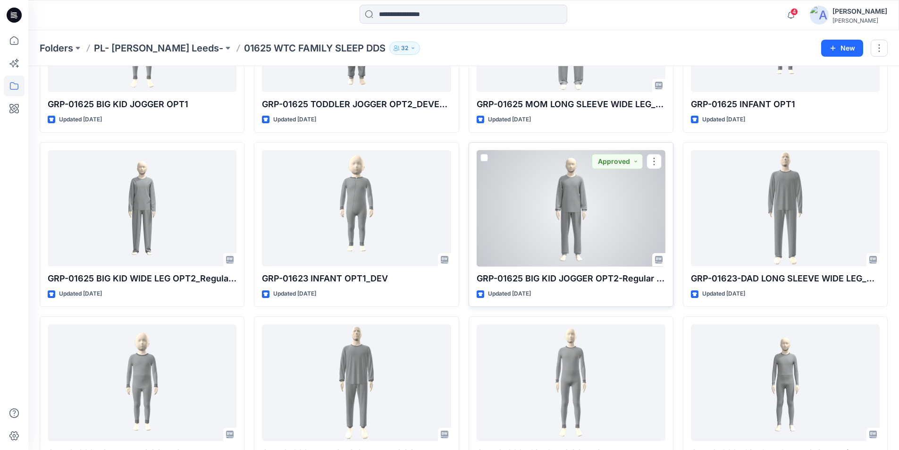
click at [537, 221] on div at bounding box center [571, 208] width 189 height 117
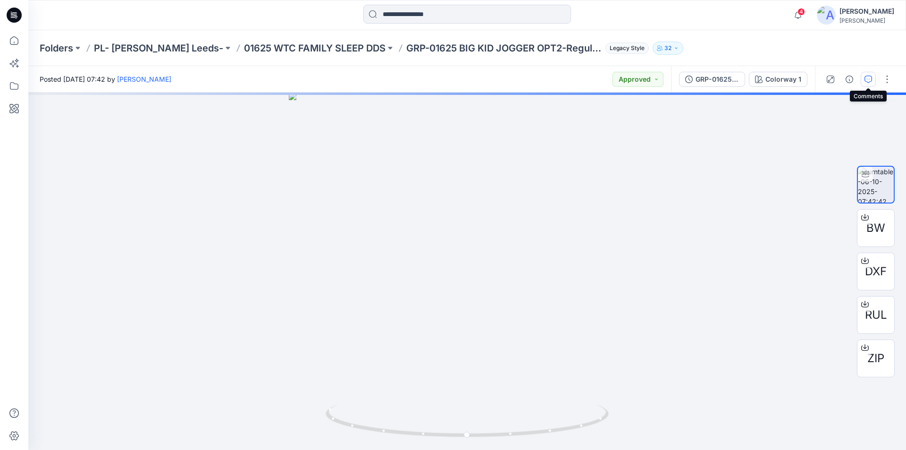
click at [866, 75] on icon "button" at bounding box center [868, 79] width 8 height 8
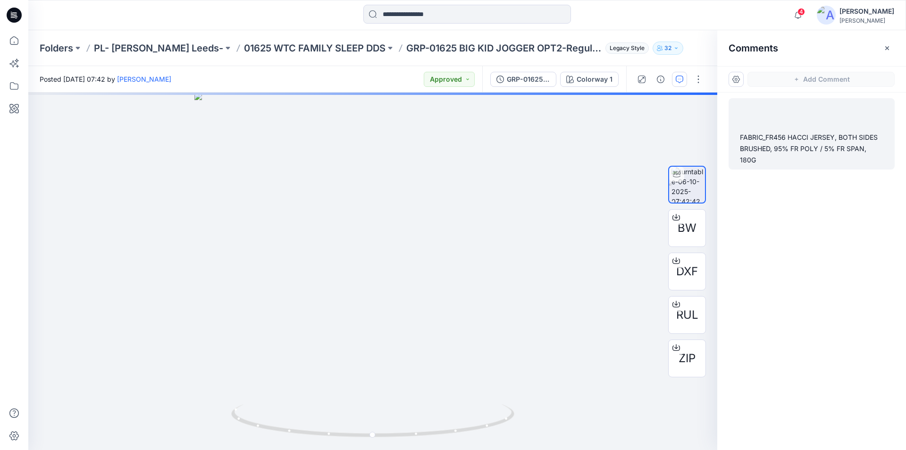
click at [797, 141] on div "FABRIC_FR456 HACCI JERSEY, BOTH SIDES BRUSHED, 95% FR POLY / 5% FR SPAN, 180G" at bounding box center [811, 149] width 143 height 34
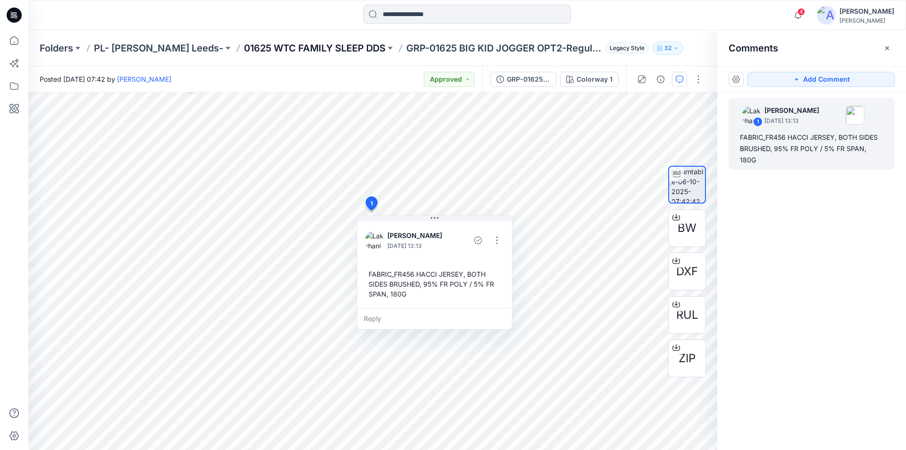
click at [261, 52] on p "01625 WTC FAMILY SLEEP DDS" at bounding box center [315, 48] width 142 height 13
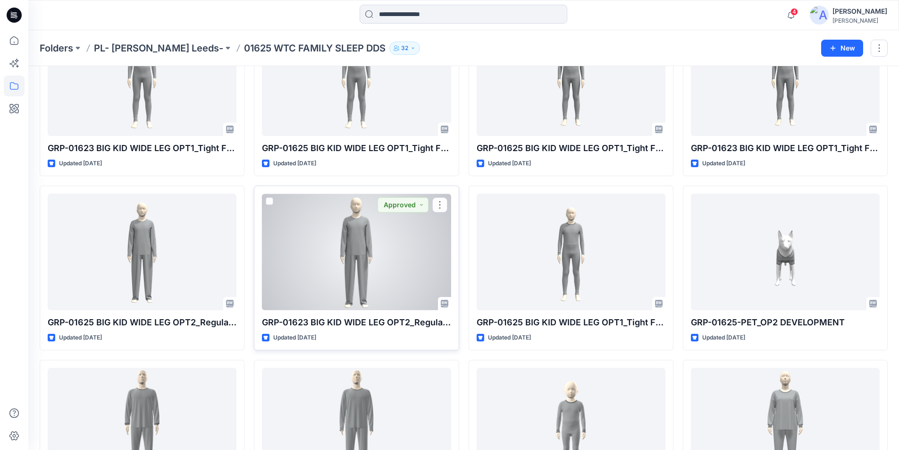
scroll to position [189, 0]
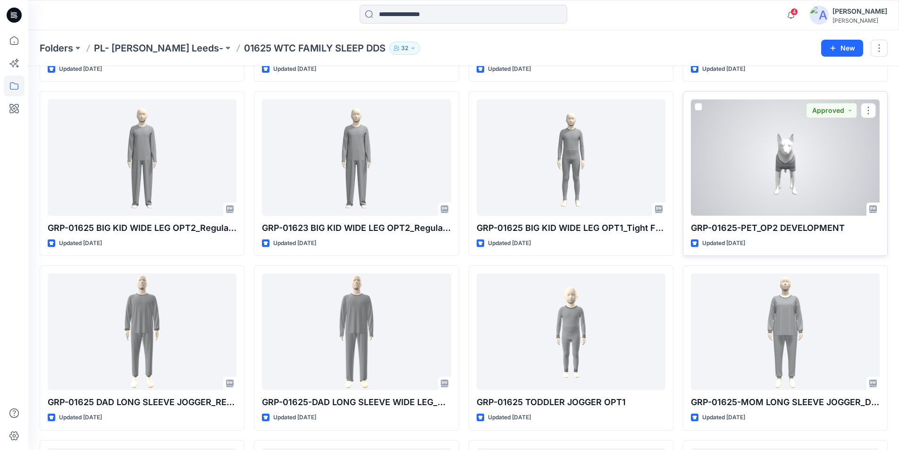
click at [782, 158] on div at bounding box center [785, 157] width 189 height 117
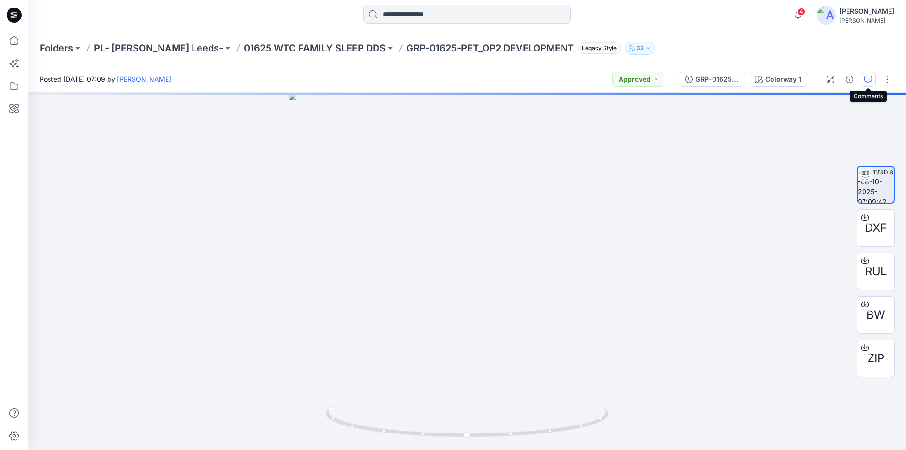
click at [867, 81] on icon "button" at bounding box center [868, 79] width 8 height 8
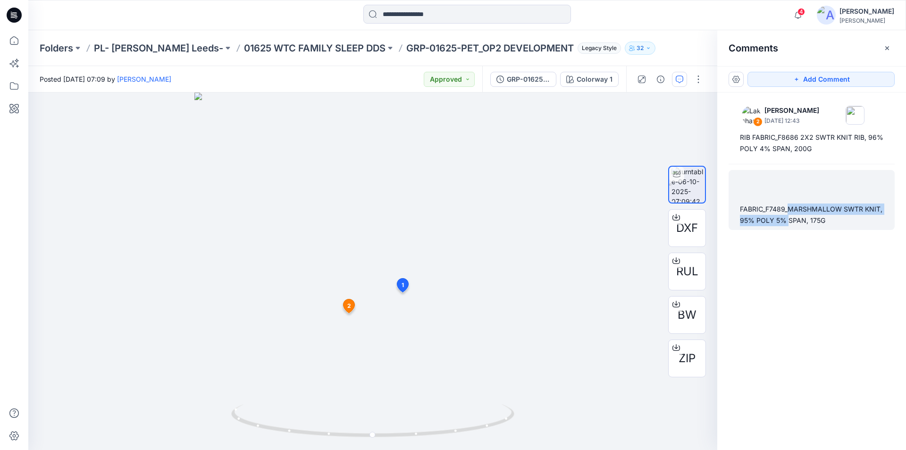
click at [789, 214] on div "FABRIC_F7489_MARSHMALLOW SWTR KNIT, 95% POLY 5% SPAN, 175G" at bounding box center [811, 214] width 143 height 23
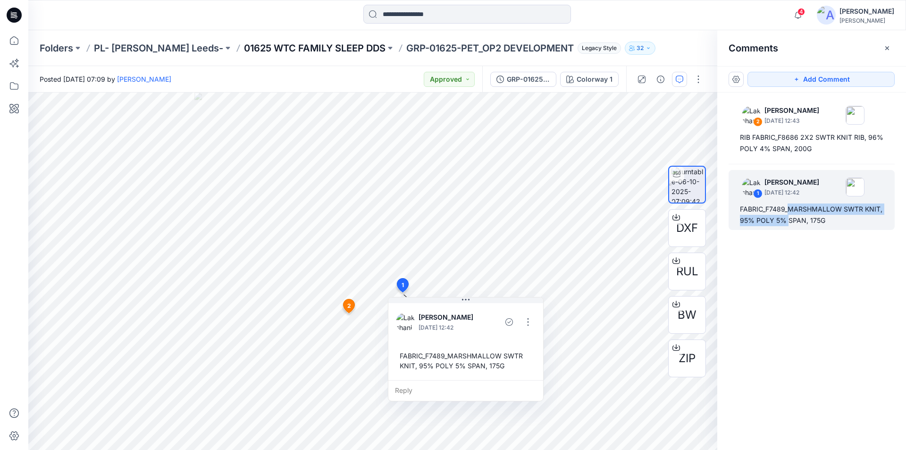
click at [247, 47] on p "01625 WTC FAMILY SLEEP DDS" at bounding box center [315, 48] width 142 height 13
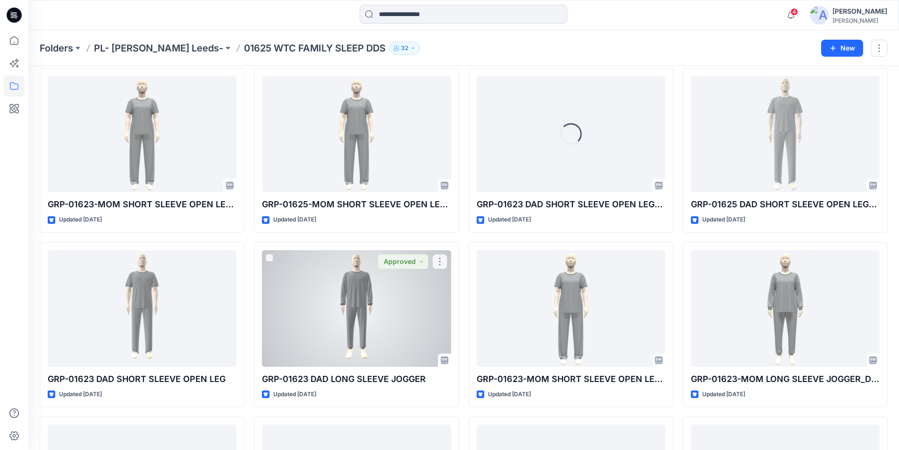
scroll to position [1685, 0]
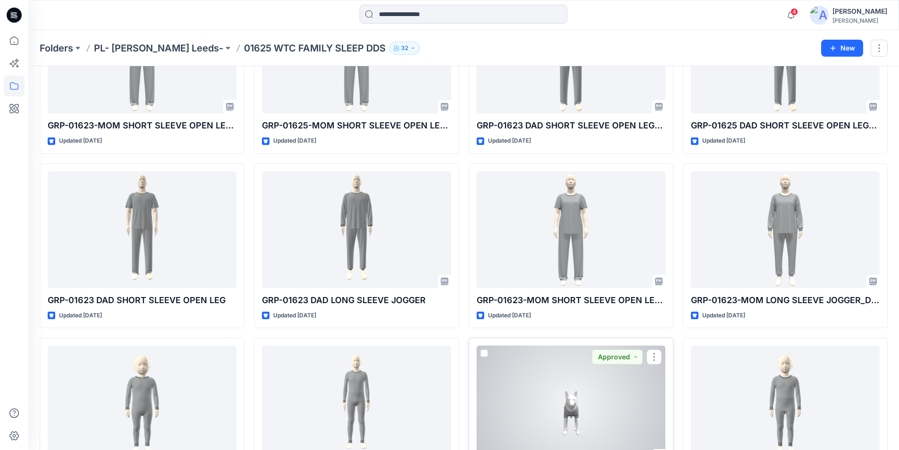
click at [593, 415] on div at bounding box center [571, 403] width 189 height 117
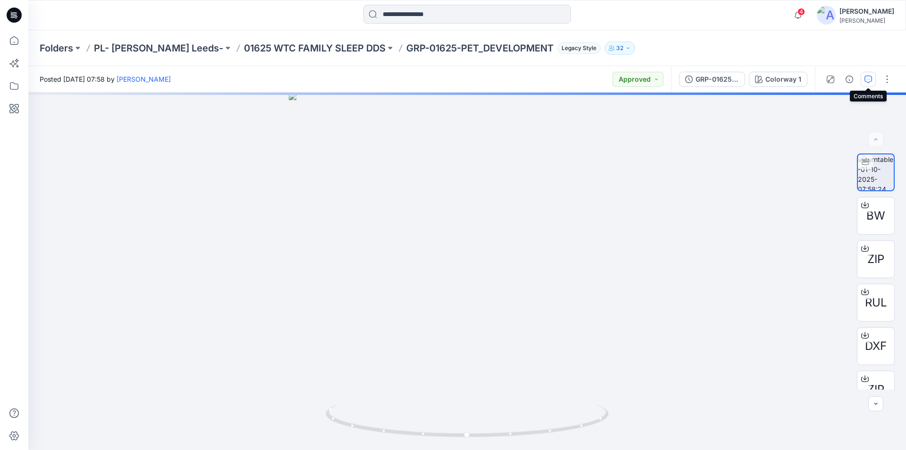
click at [869, 81] on icon "button" at bounding box center [868, 79] width 8 height 8
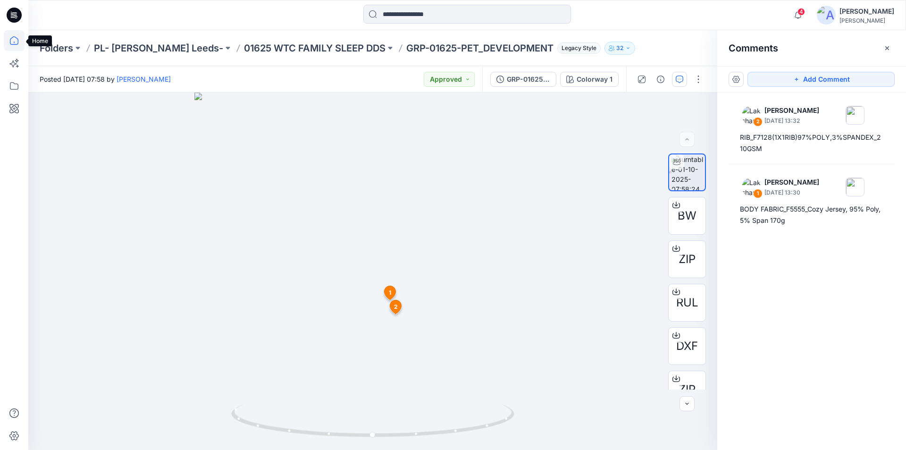
click at [17, 40] on icon at bounding box center [14, 40] width 21 height 21
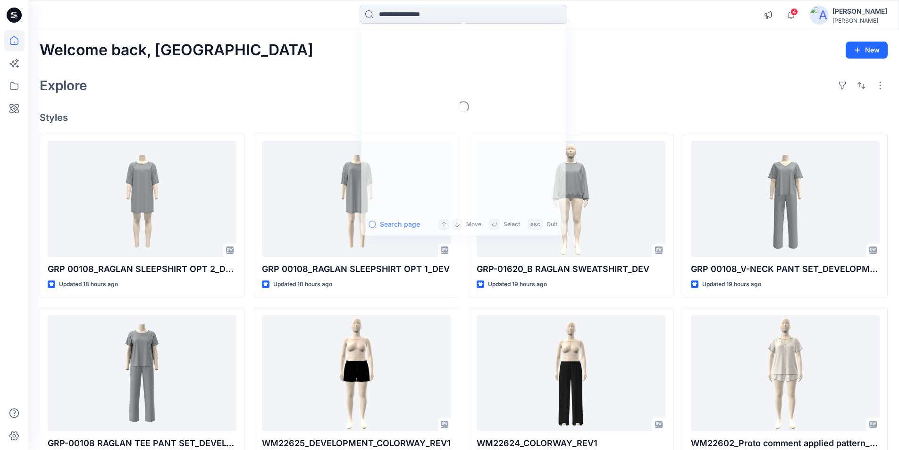
click at [398, 16] on input at bounding box center [464, 14] width 208 height 19
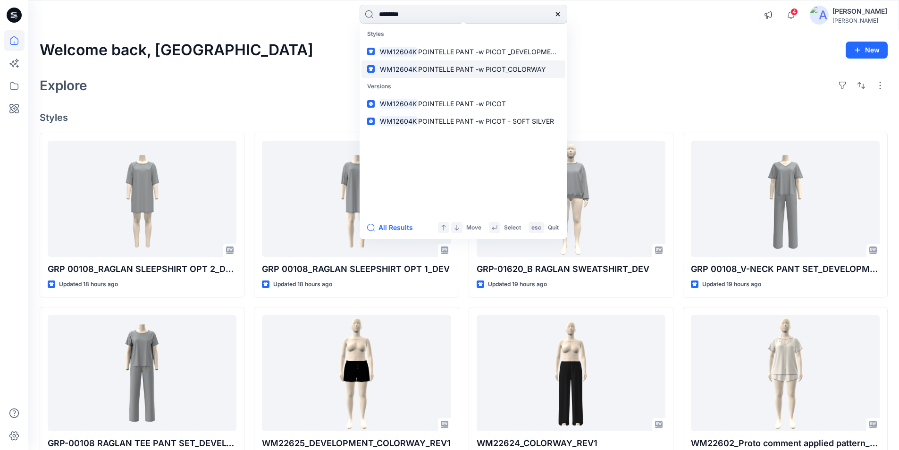
type input "********"
click at [489, 74] on link "WM12604K POINTELLE PANT -w PICOT_COLORWAY" at bounding box center [463, 68] width 204 height 17
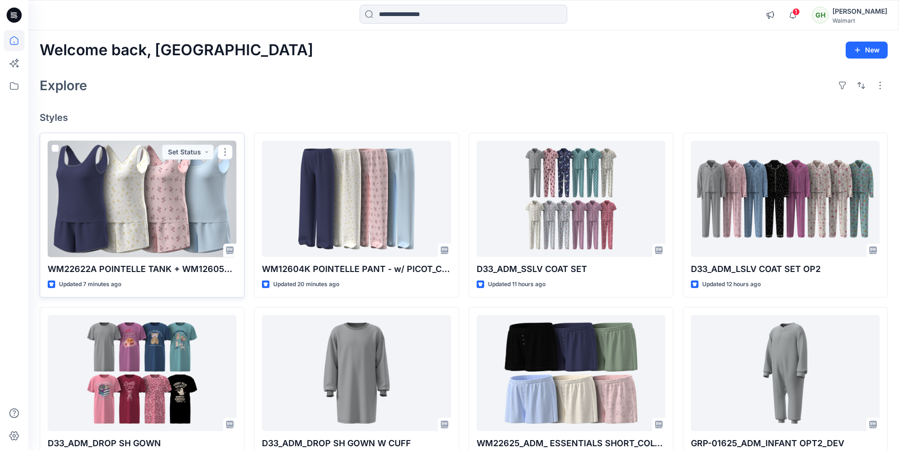
click at [185, 212] on div at bounding box center [142, 199] width 189 height 117
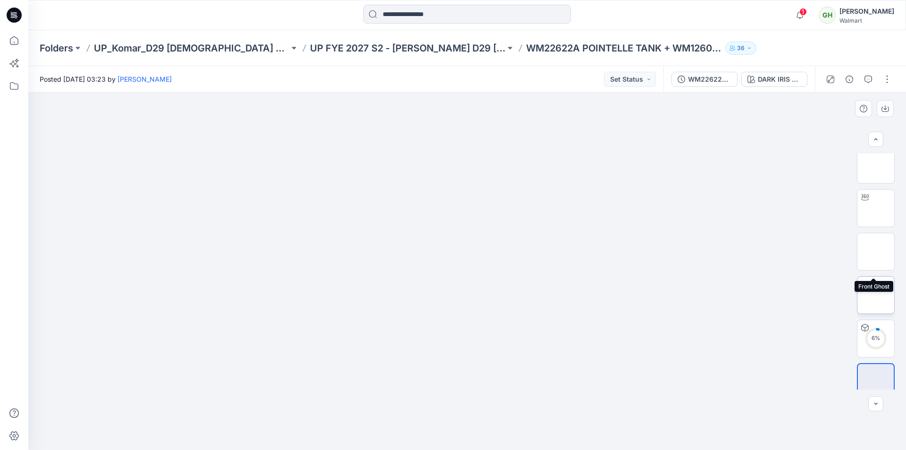
scroll to position [19, 0]
click at [680, 130] on img at bounding box center [467, 130] width 472 height 0
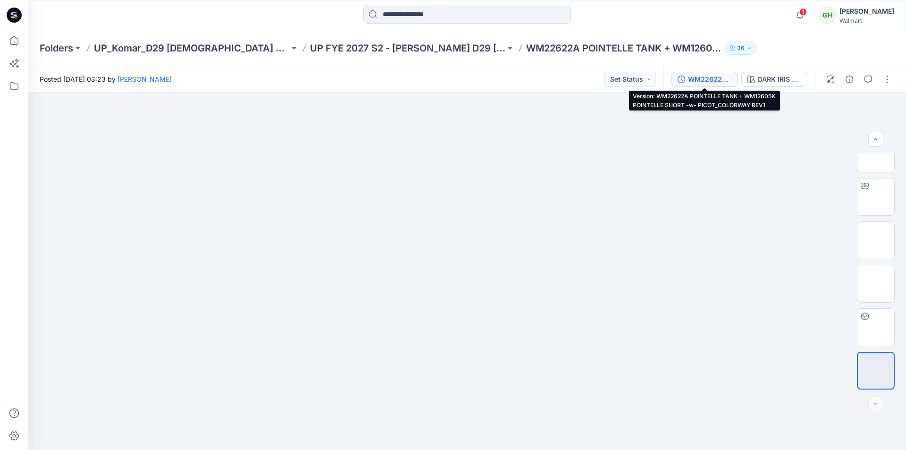
click at [695, 79] on div "WM22622A POINTELLE TANK + WM12605K POINTELLE SHORT -w- PICOT_COLORWAY REV1" at bounding box center [709, 79] width 43 height 10
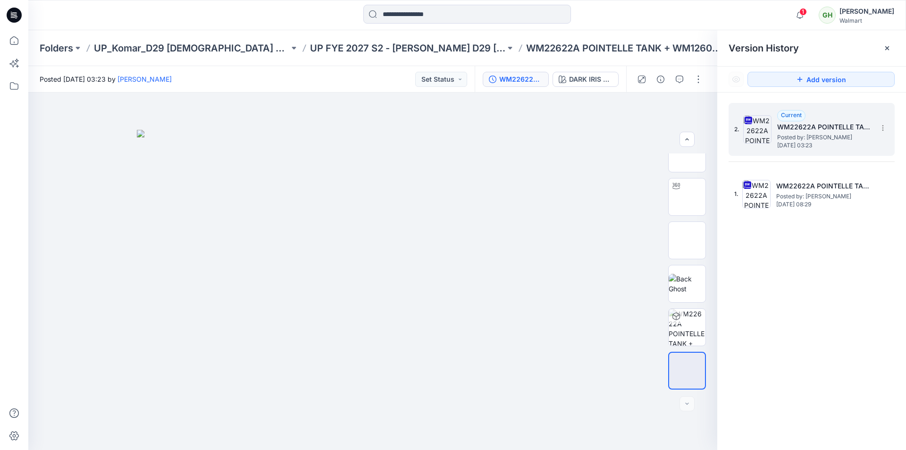
click at [824, 137] on span "Posted by: [PERSON_NAME]" at bounding box center [824, 137] width 94 height 9
click at [890, 47] on icon at bounding box center [887, 48] width 8 height 8
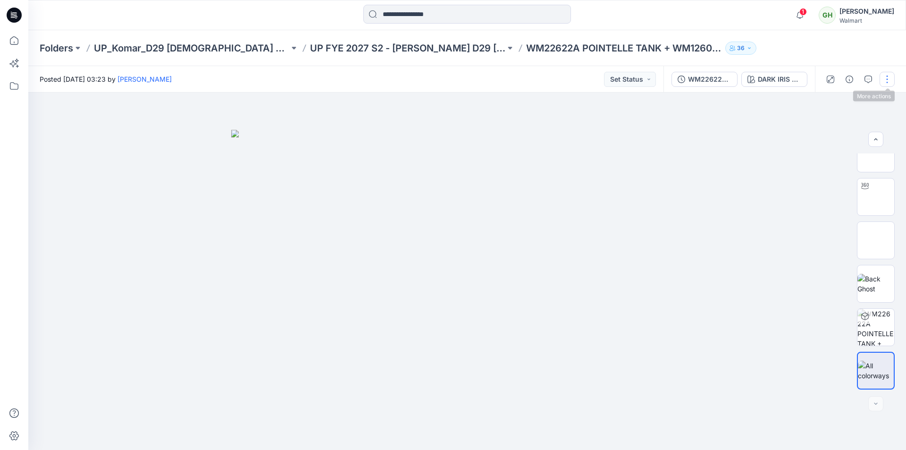
click at [889, 79] on button "button" at bounding box center [887, 79] width 15 height 15
click at [827, 128] on p "Edit" at bounding box center [827, 128] width 12 height 10
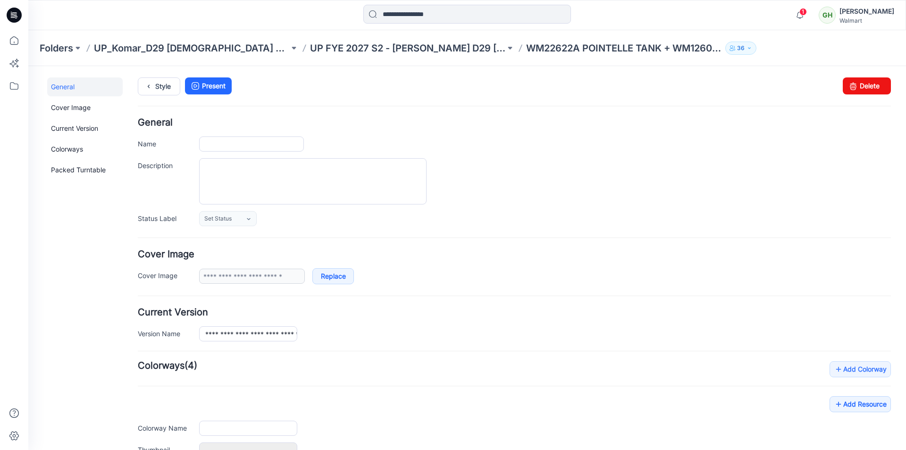
type input "**********"
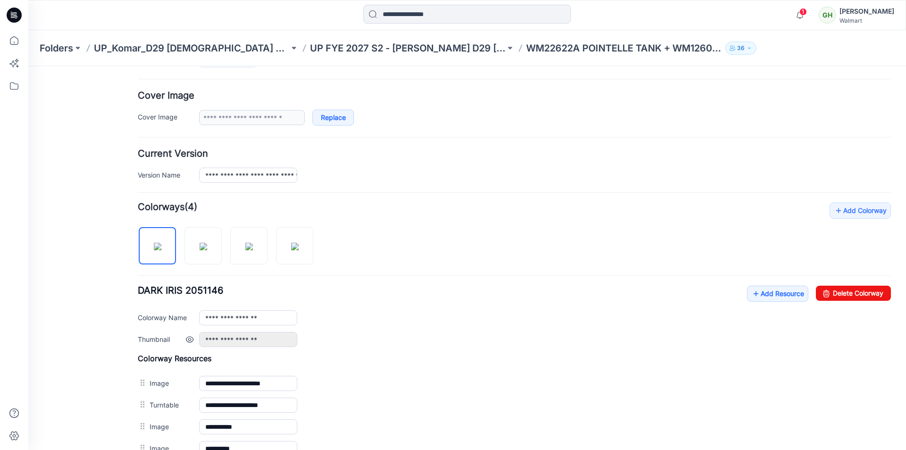
scroll to position [189, 0]
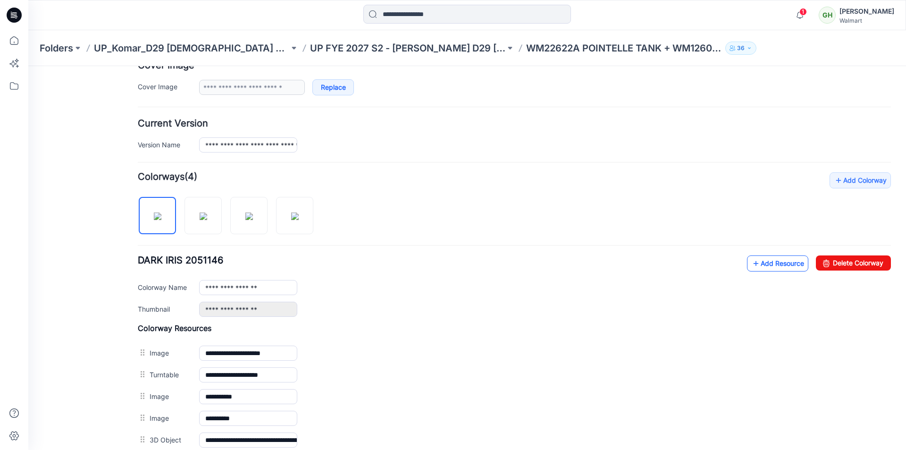
click at [774, 267] on link "Add Resource" at bounding box center [777, 263] width 61 height 16
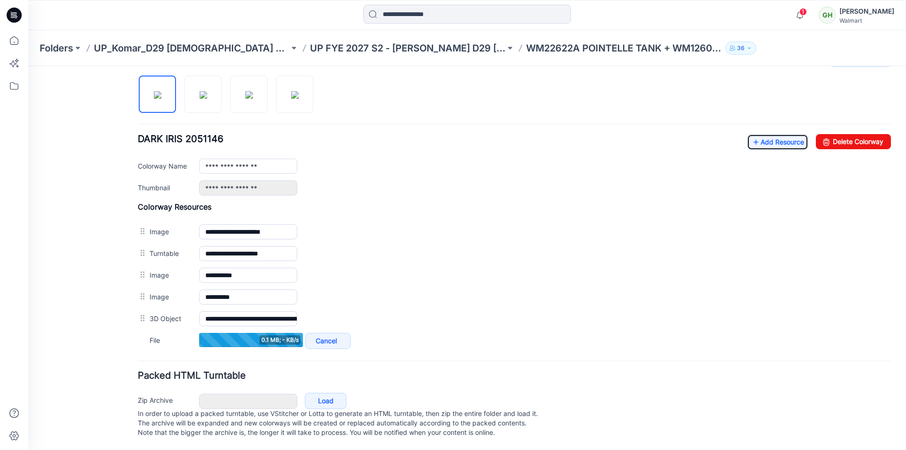
scroll to position [178, 0]
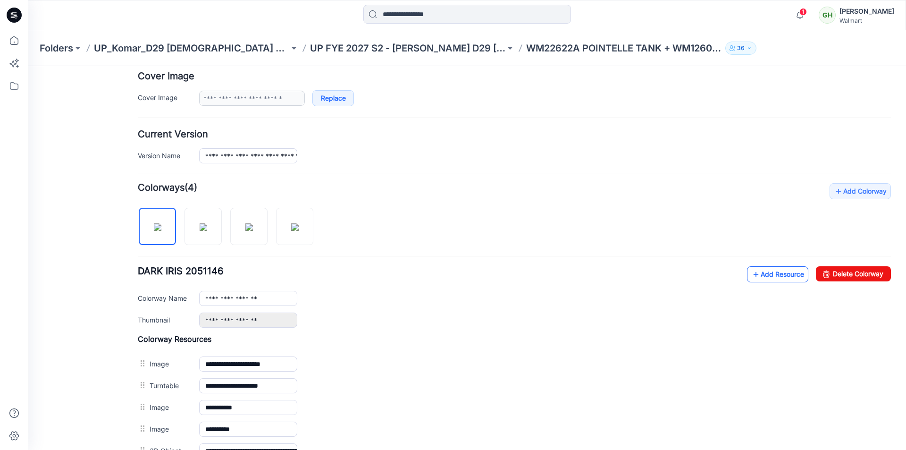
click at [768, 267] on link "Add Resource" at bounding box center [777, 274] width 61 height 16
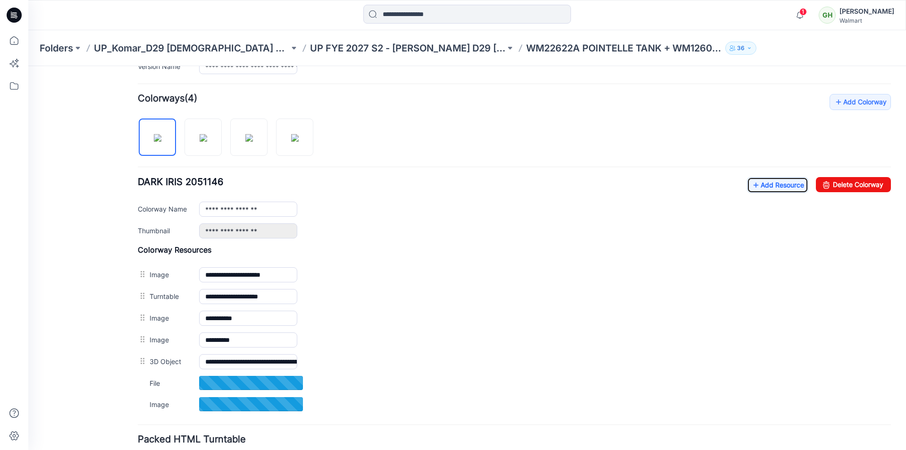
scroll to position [225, 0]
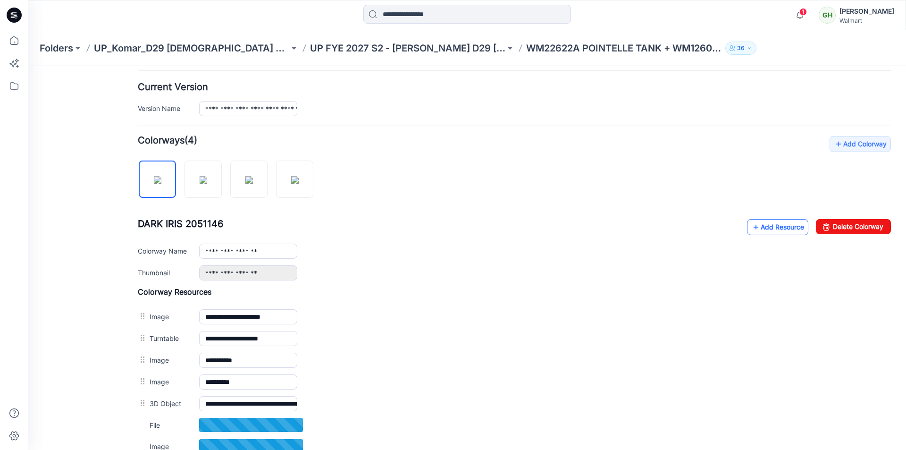
click at [758, 228] on link "Add Resource" at bounding box center [777, 227] width 61 height 16
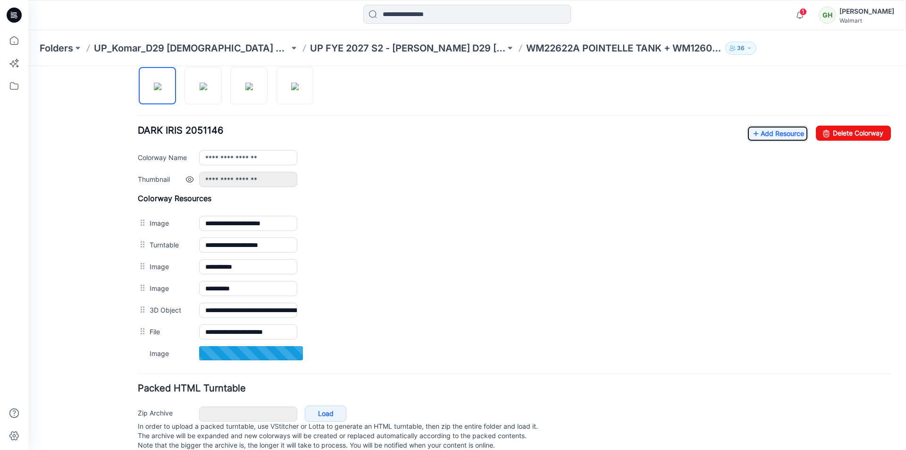
scroll to position [319, 0]
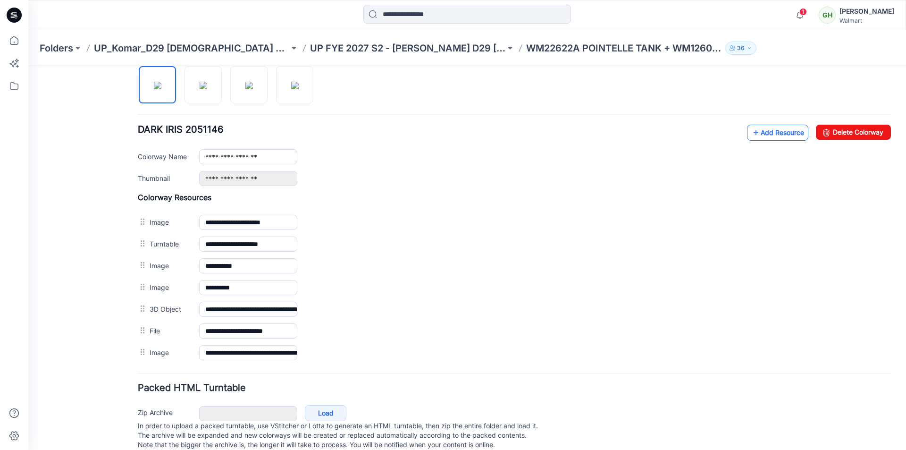
click at [759, 131] on link "Add Resource" at bounding box center [777, 133] width 61 height 16
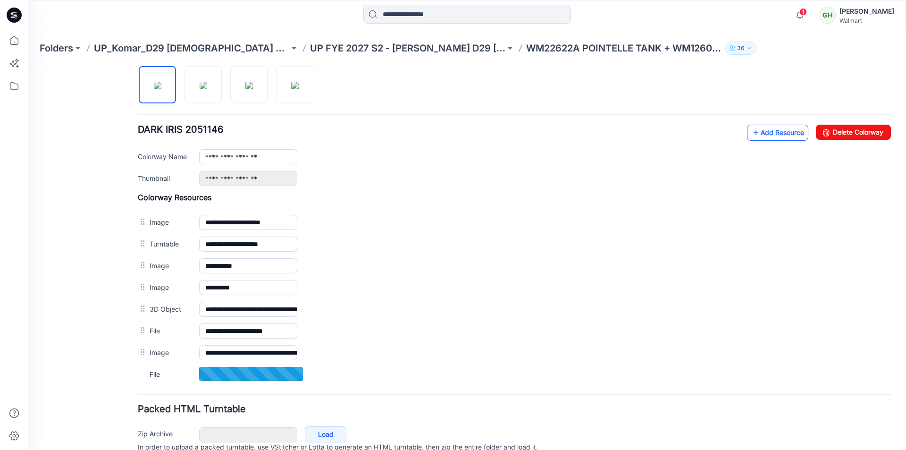
click at [767, 134] on link "Add Resource" at bounding box center [777, 133] width 61 height 16
click at [752, 133] on link "Add Resource" at bounding box center [777, 133] width 61 height 16
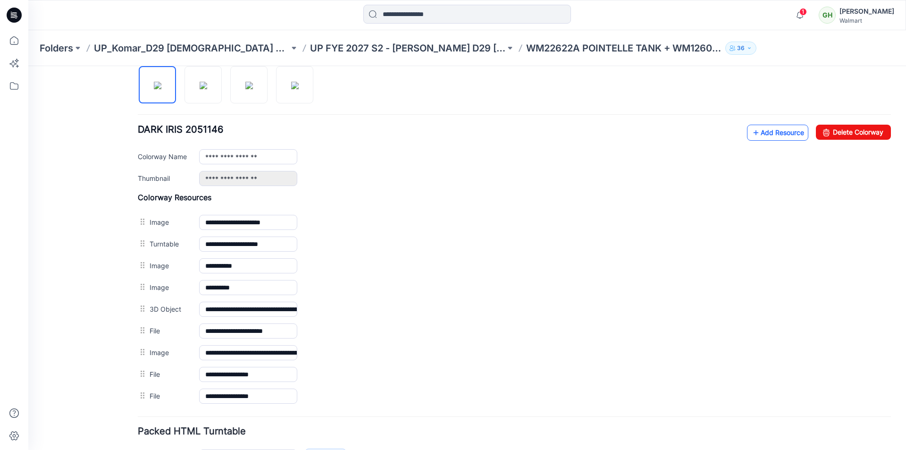
click at [753, 129] on link "Add Resource" at bounding box center [777, 133] width 61 height 16
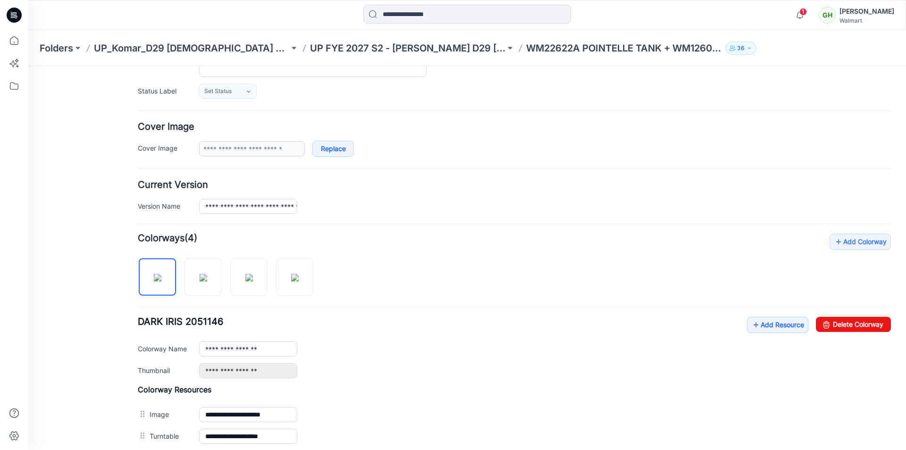
scroll to position [0, 0]
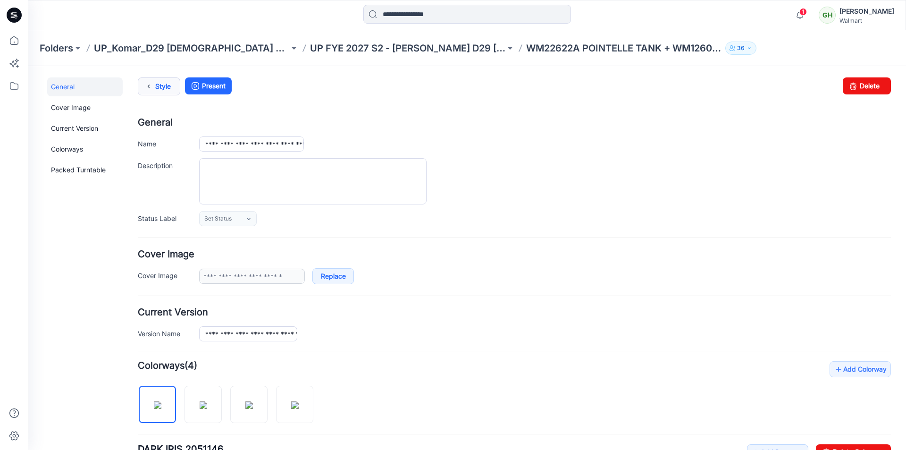
click at [159, 89] on link "Style" at bounding box center [159, 86] width 42 height 18
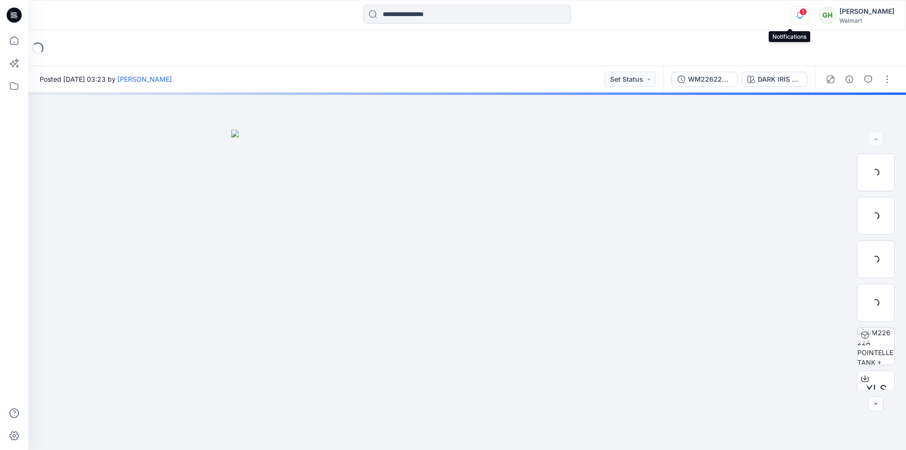
click at [791, 17] on icon "button" at bounding box center [800, 15] width 18 height 19
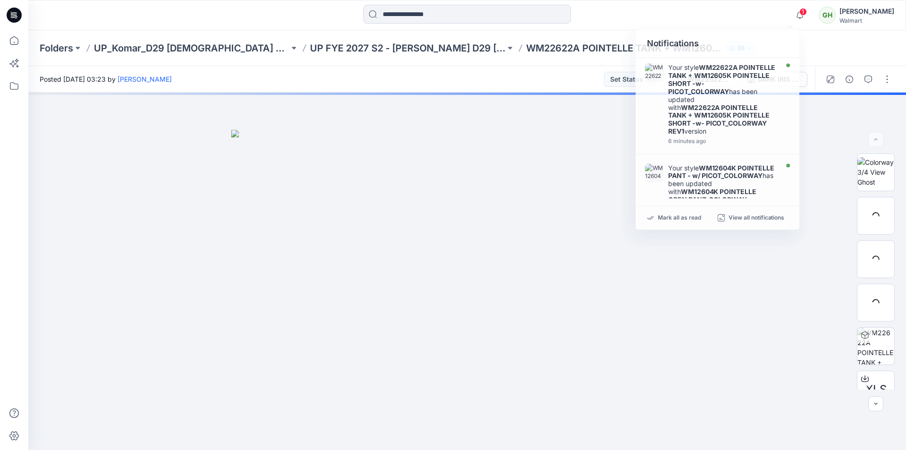
click at [610, 17] on div at bounding box center [467, 15] width 439 height 21
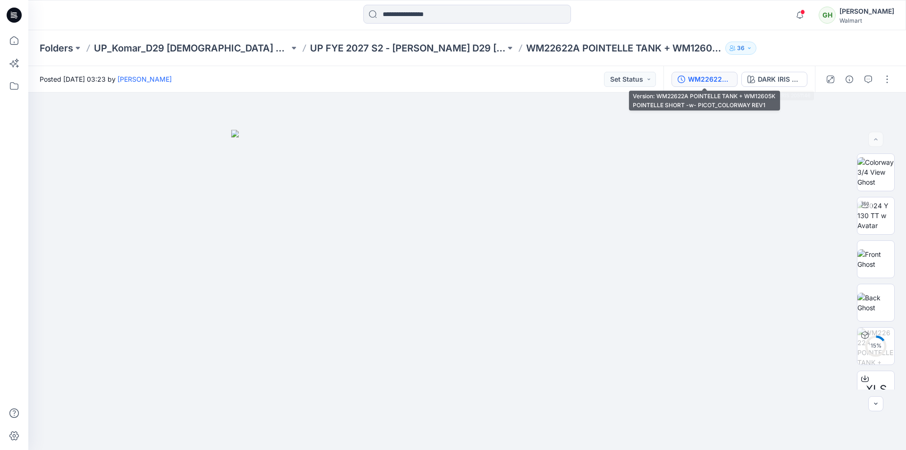
click at [716, 79] on div "WM22622A POINTELLE TANK + WM12605K POINTELLE SHORT -w- PICOT_COLORWAY REV1" at bounding box center [709, 79] width 43 height 10
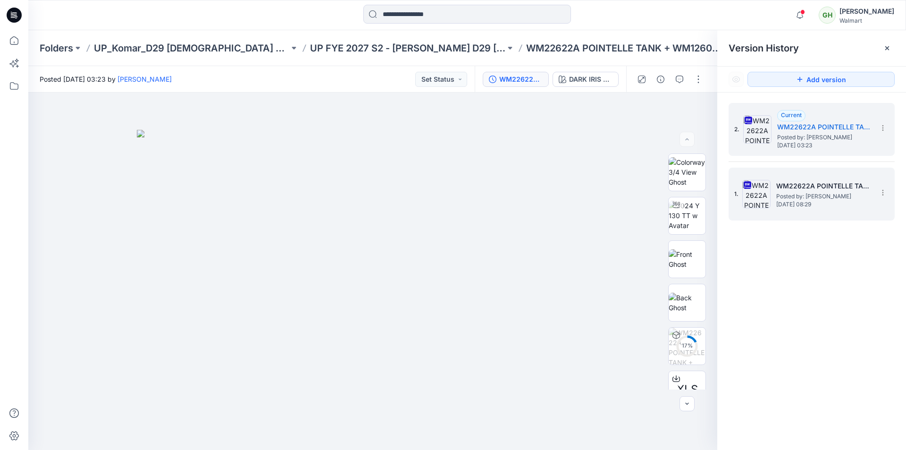
click at [815, 196] on span "Posted by: Gayan Hettiarachchi" at bounding box center [823, 196] width 94 height 9
click at [813, 143] on span "[DATE] 03:23" at bounding box center [824, 145] width 94 height 7
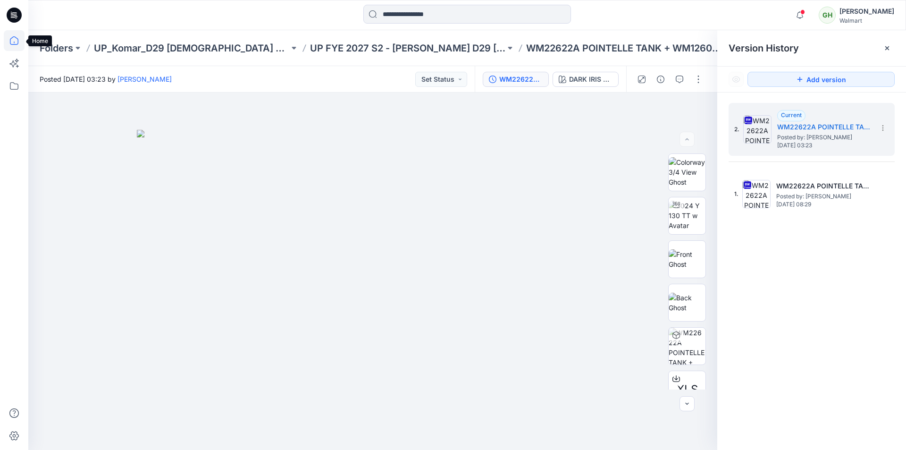
click at [10, 42] on icon at bounding box center [14, 40] width 8 height 8
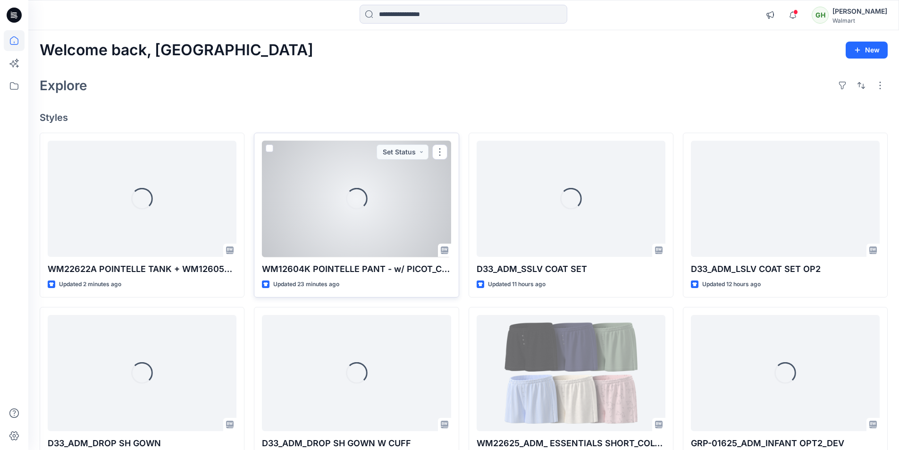
click at [384, 228] on div "Loading..." at bounding box center [356, 199] width 189 height 117
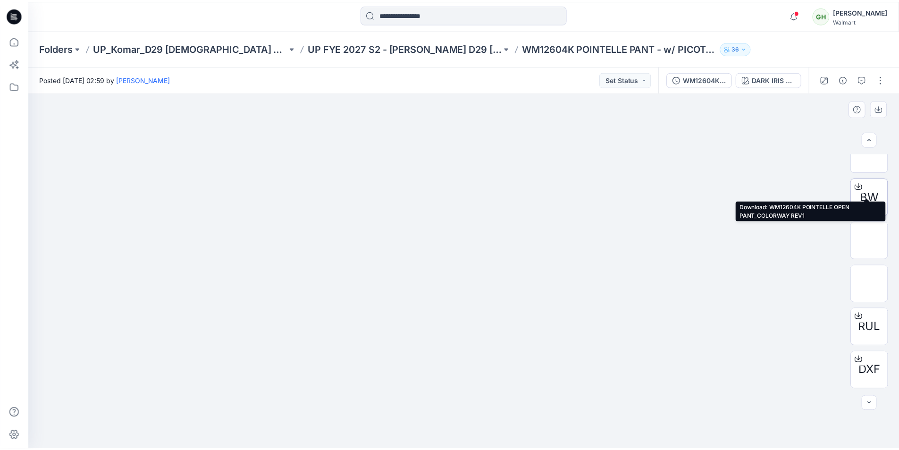
scroll to position [283, 0]
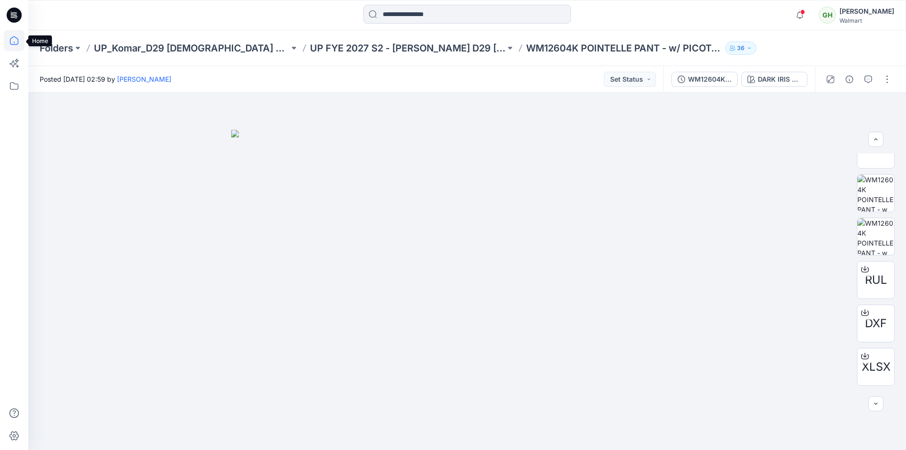
click at [13, 39] on icon at bounding box center [14, 40] width 21 height 21
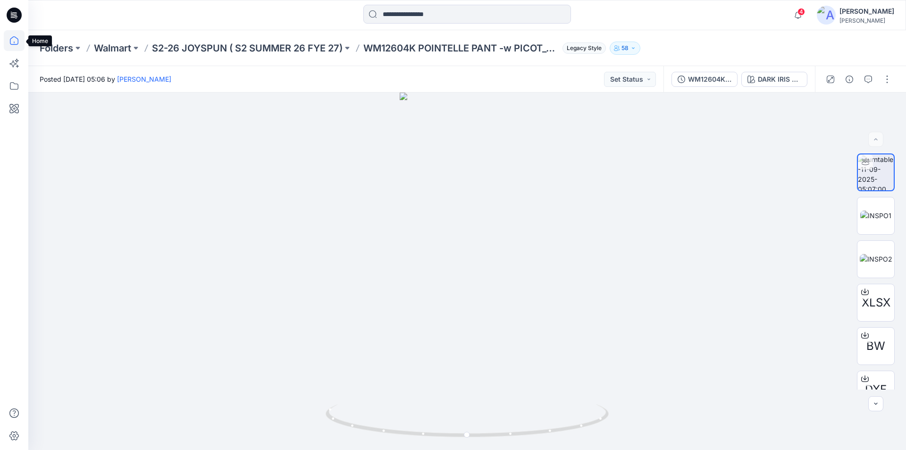
click at [16, 41] on icon at bounding box center [14, 40] width 21 height 21
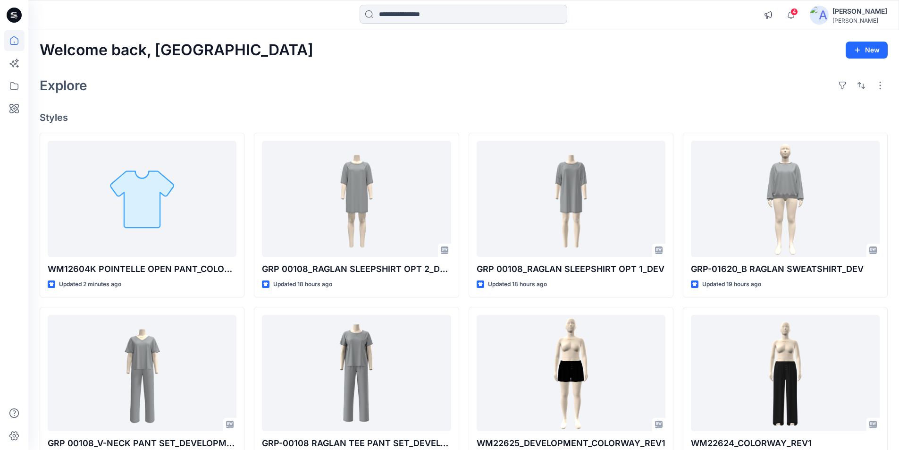
click at [401, 14] on input at bounding box center [464, 14] width 208 height 19
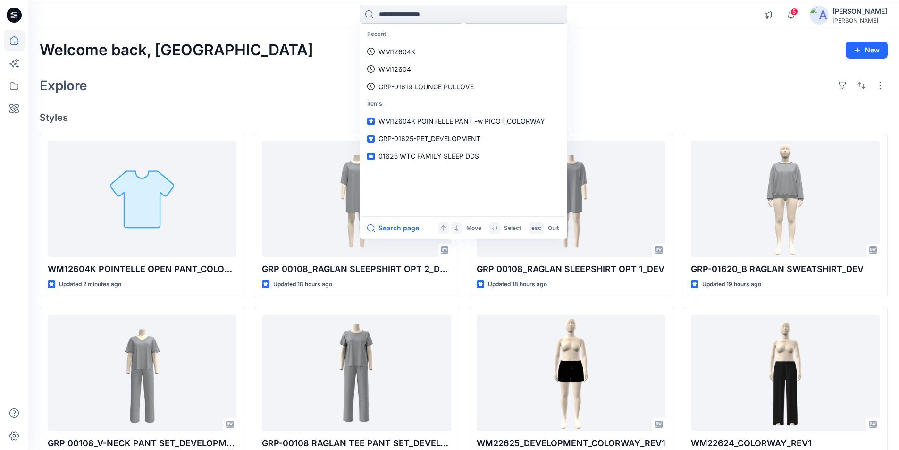
click at [458, 8] on input at bounding box center [464, 14] width 208 height 19
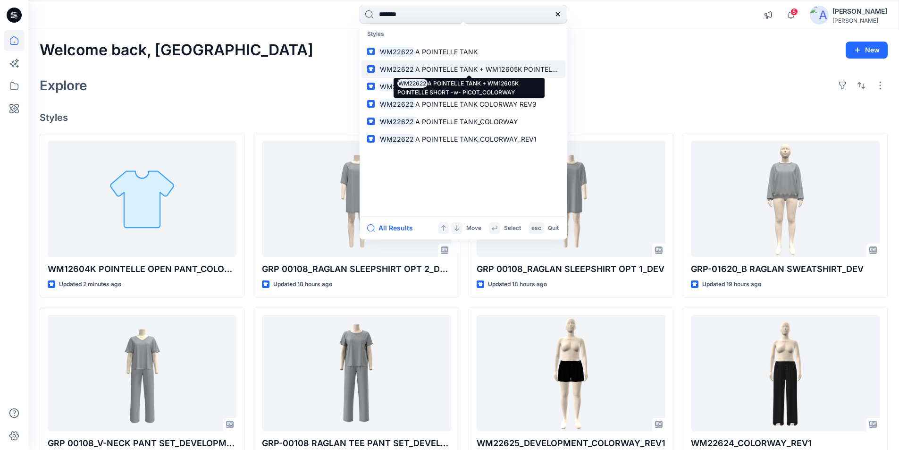
type input "*******"
click at [504, 67] on span "A POINTELLE TANK + WM12605K POINTELLE SHORT -w- PICOT_COLORWAY" at bounding box center [537, 69] width 244 height 8
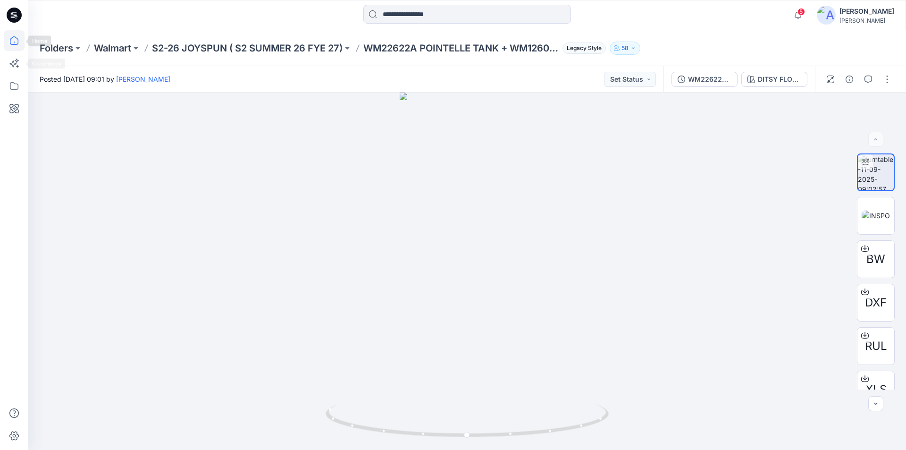
click at [12, 42] on icon at bounding box center [14, 40] width 21 height 21
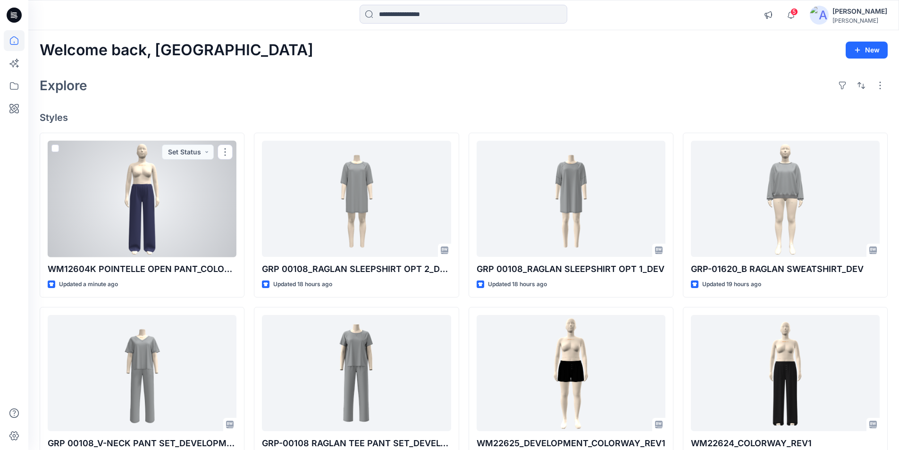
click at [129, 226] on div at bounding box center [142, 199] width 189 height 117
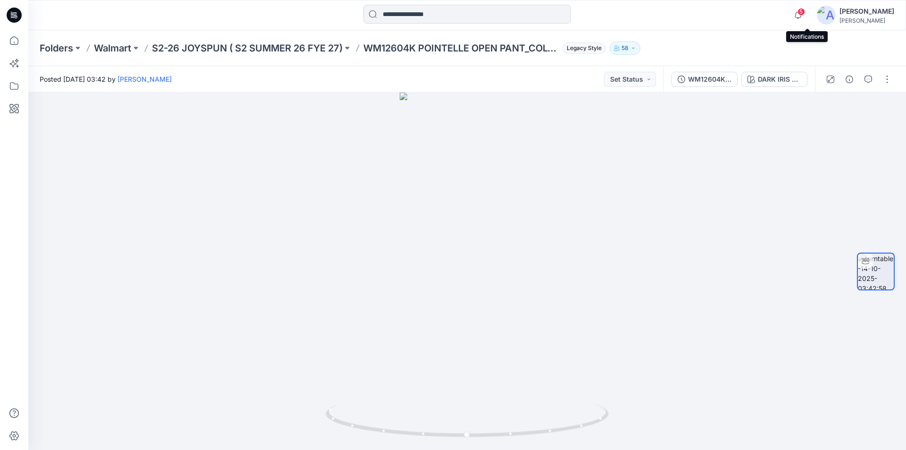
click at [805, 12] on span "5" at bounding box center [801, 12] width 8 height 8
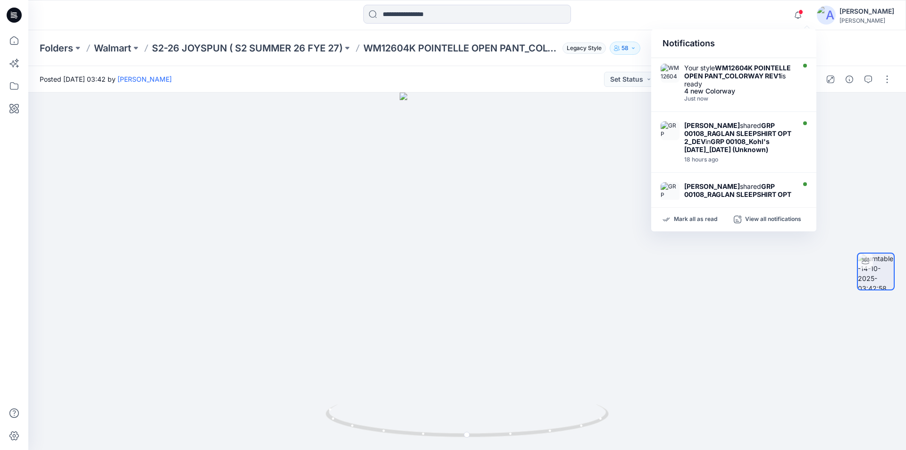
click at [694, 15] on div "Notifications Your style WM12604K POINTELLE OPEN PANT_COLORWAY REV1 is ready 4 …" at bounding box center [466, 15] width 877 height 21
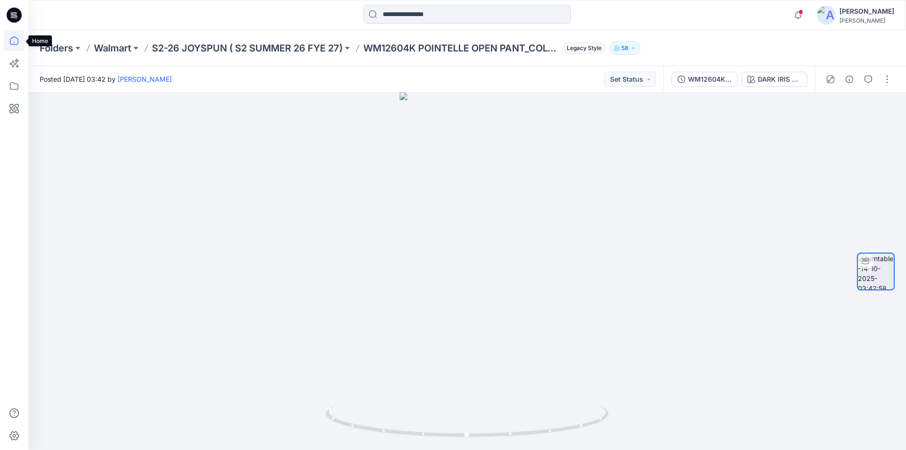
click at [5, 37] on icon at bounding box center [14, 40] width 21 height 21
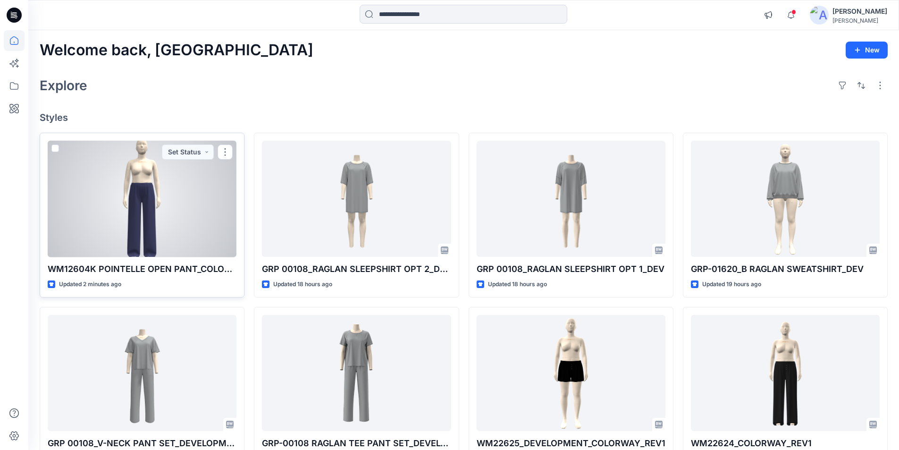
click at [137, 213] on div at bounding box center [142, 199] width 189 height 117
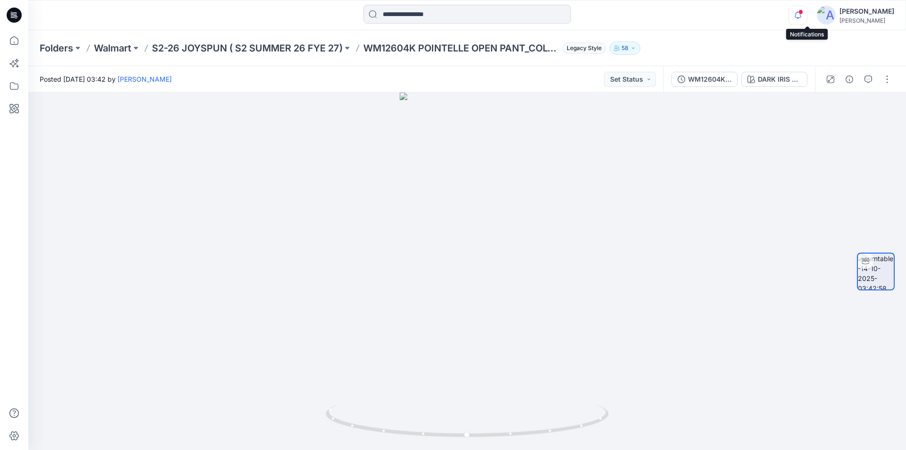
click at [806, 13] on icon "button" at bounding box center [798, 15] width 18 height 19
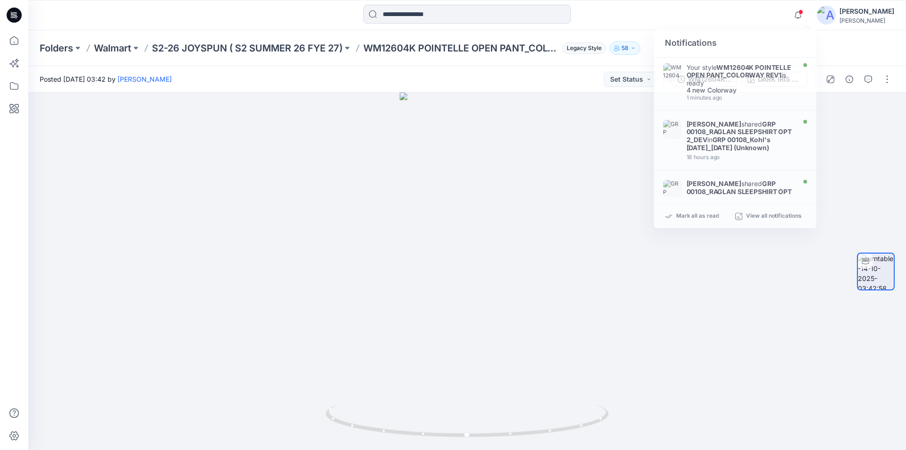
click at [680, 8] on div at bounding box center [467, 15] width 439 height 21
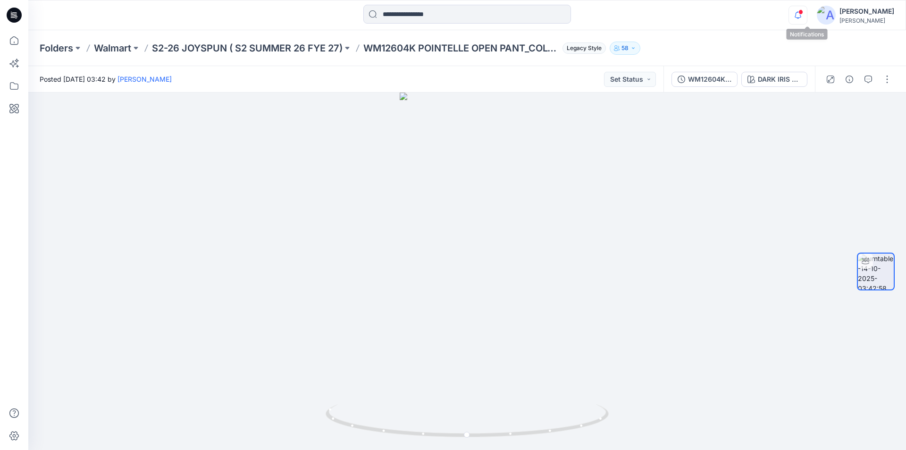
click at [807, 15] on icon "button" at bounding box center [798, 15] width 18 height 19
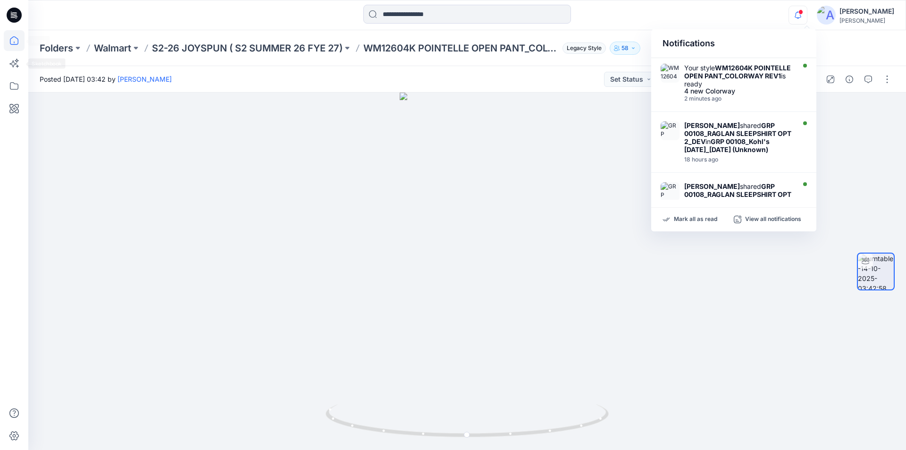
click at [11, 42] on icon at bounding box center [14, 40] width 21 height 21
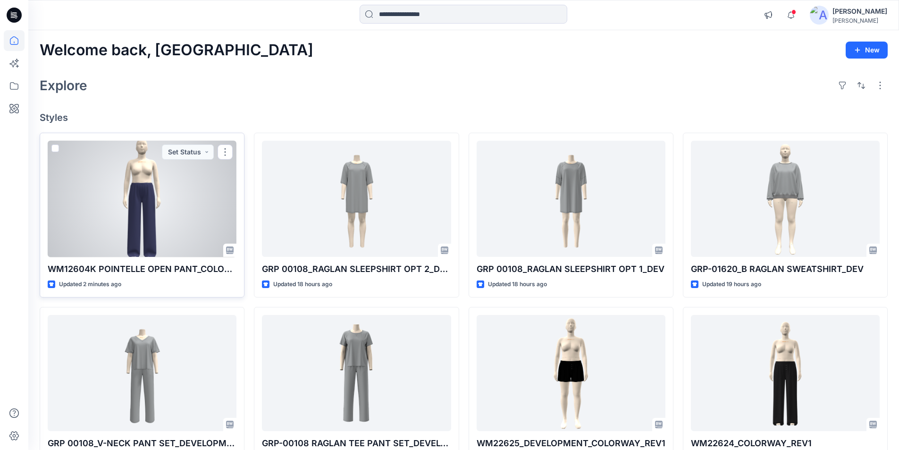
click at [111, 211] on div at bounding box center [142, 199] width 189 height 117
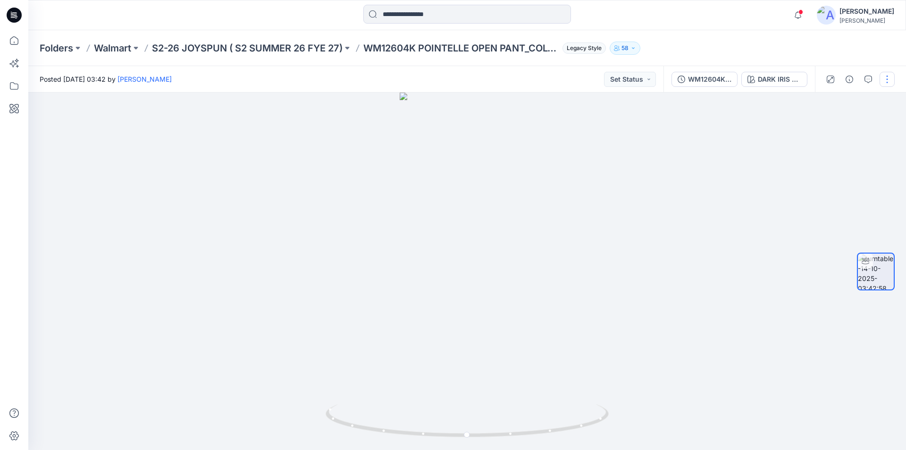
click at [890, 76] on button "button" at bounding box center [887, 79] width 15 height 15
click at [831, 100] on p "Edit" at bounding box center [827, 101] width 12 height 10
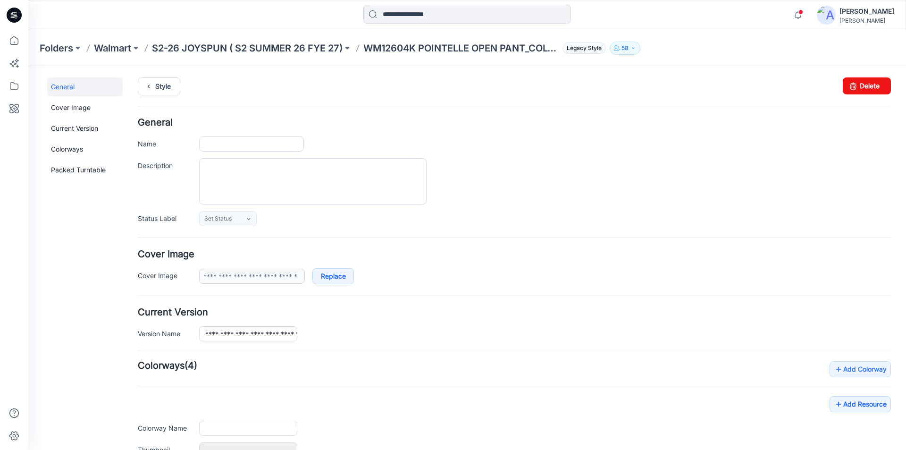
type input "**********"
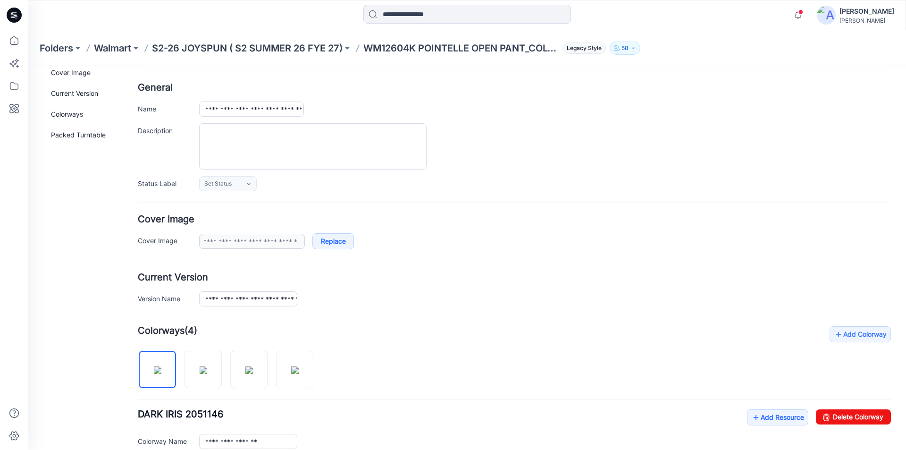
scroll to position [94, 0]
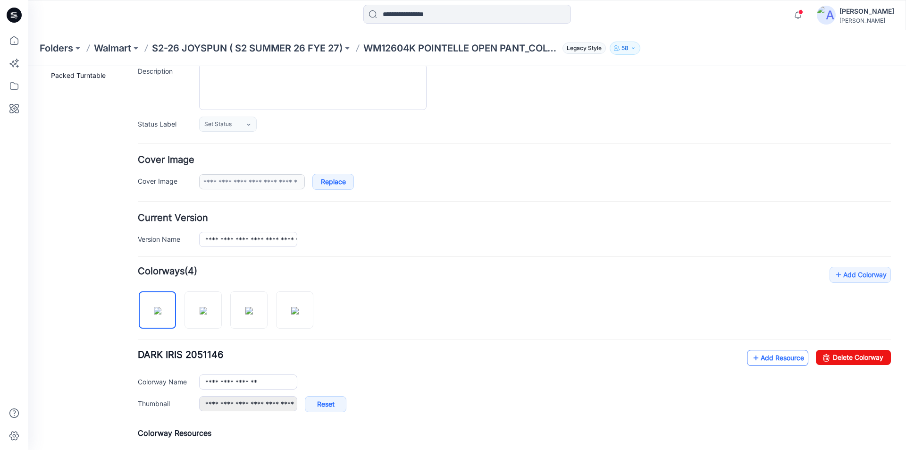
click at [752, 358] on icon at bounding box center [755, 357] width 9 height 15
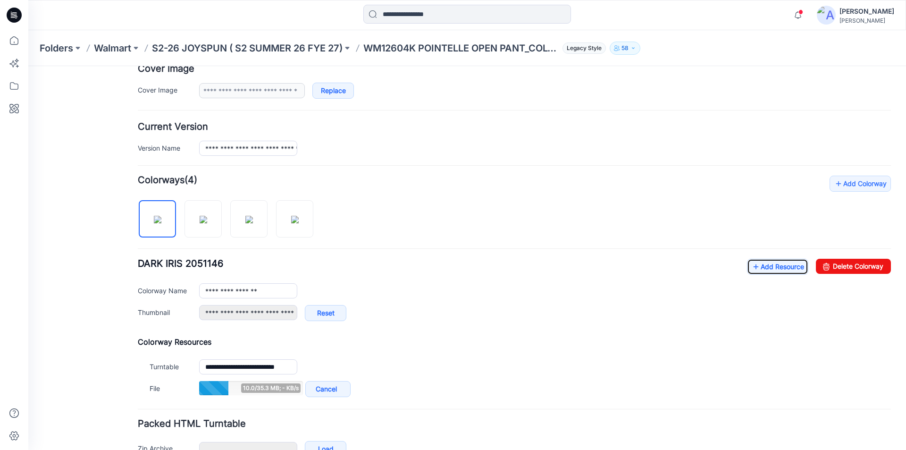
scroll to position [189, 0]
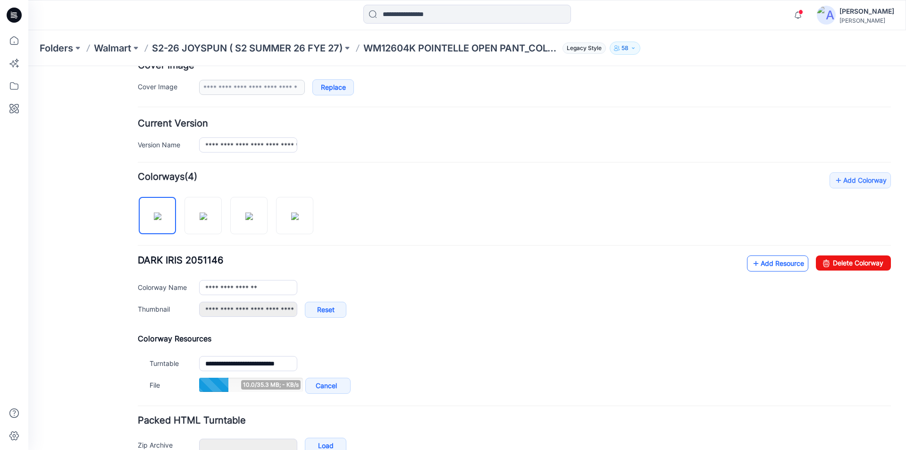
click at [760, 261] on link "Add Resource" at bounding box center [777, 263] width 61 height 16
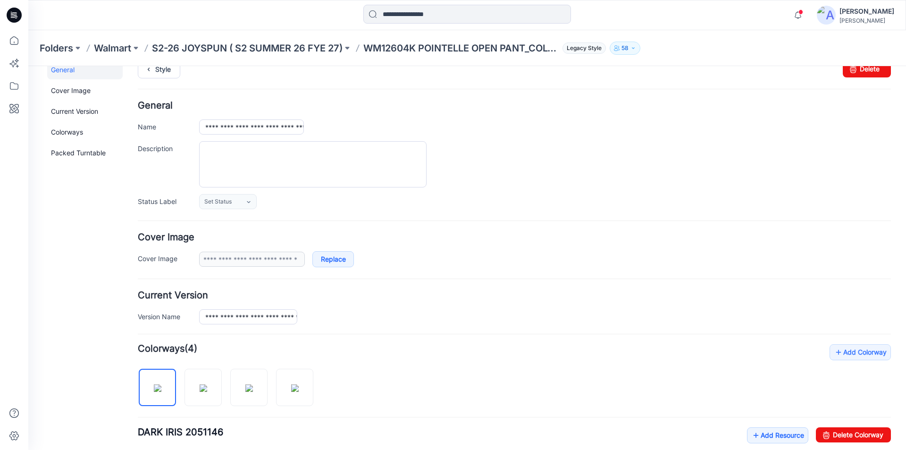
scroll to position [0, 0]
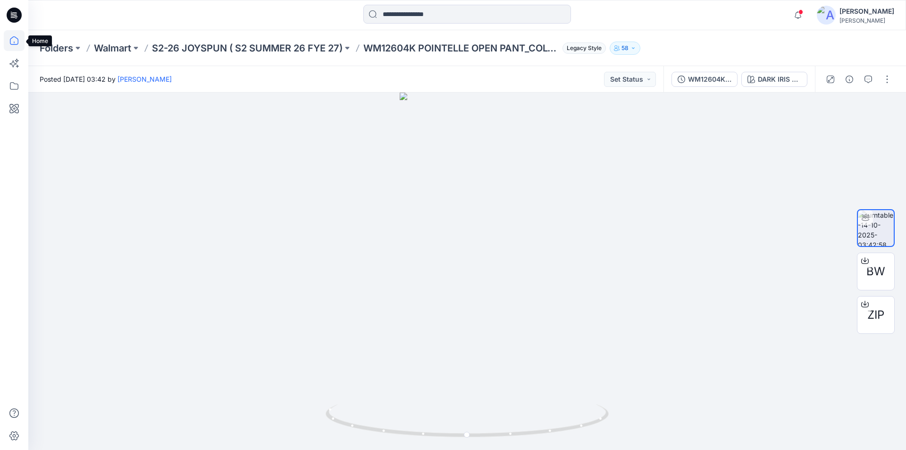
click at [8, 41] on icon at bounding box center [14, 40] width 21 height 21
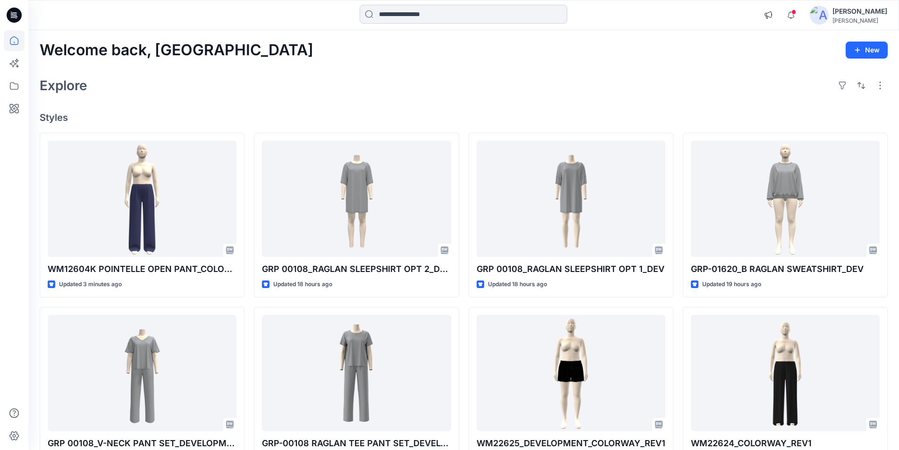
click at [406, 11] on input at bounding box center [464, 14] width 208 height 19
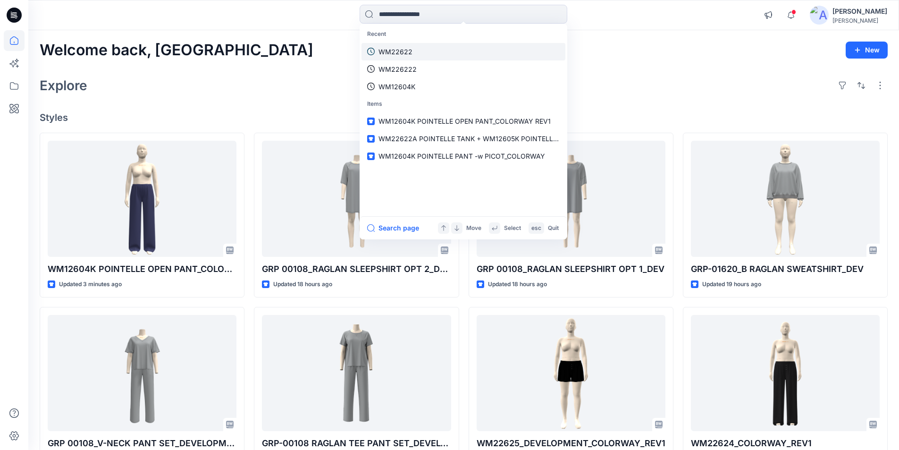
click at [406, 48] on p "WM22622" at bounding box center [395, 52] width 34 height 10
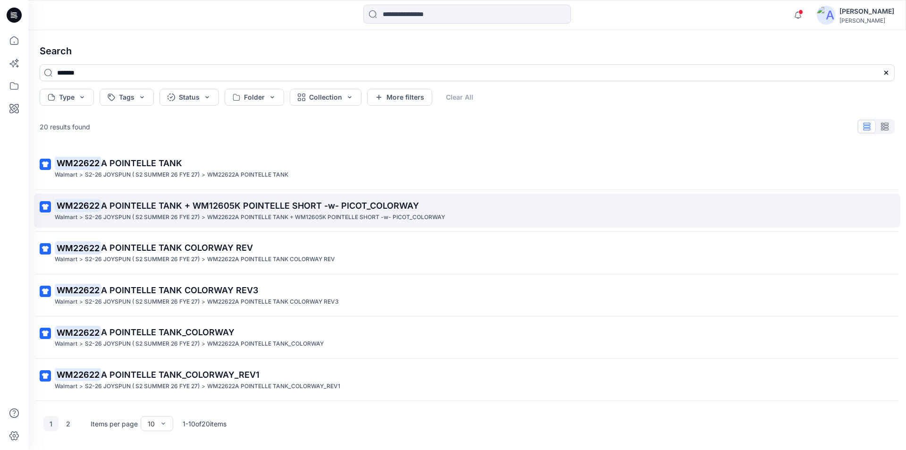
click at [168, 201] on span "A POINTELLE TANK + WM12605K POINTELLE SHORT -w- PICOT_COLORWAY" at bounding box center [260, 206] width 318 height 10
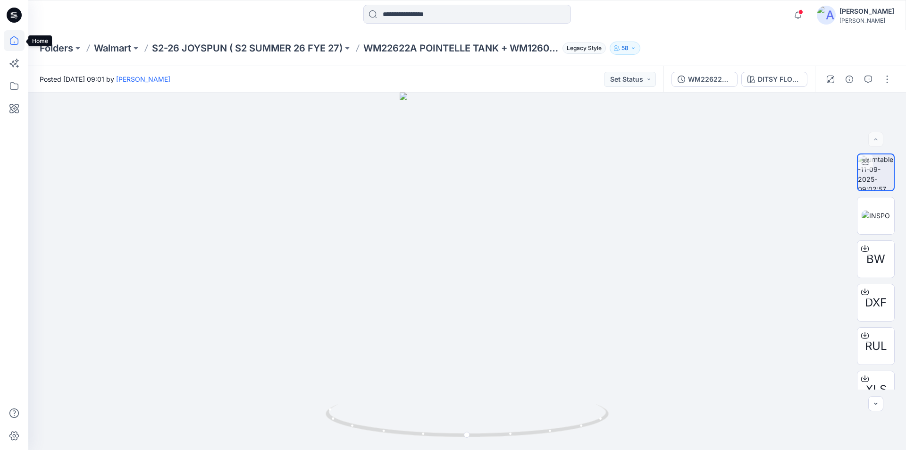
click at [10, 40] on icon at bounding box center [14, 40] width 8 height 8
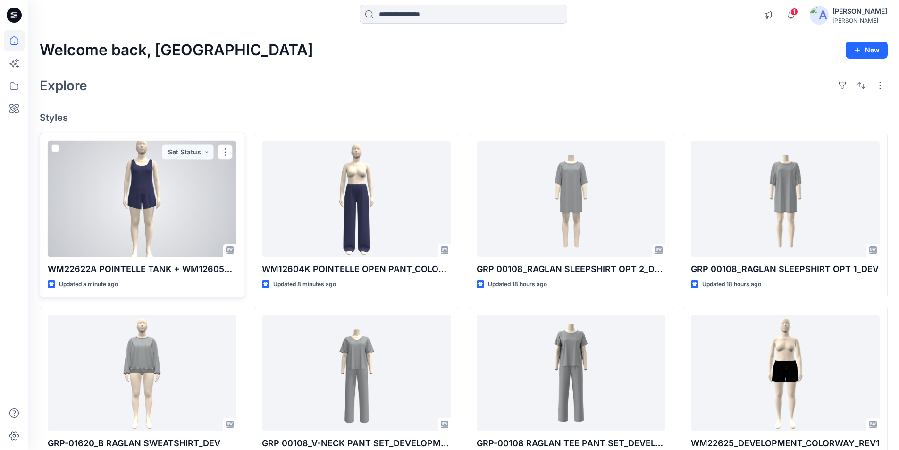
click at [117, 209] on div at bounding box center [142, 199] width 189 height 117
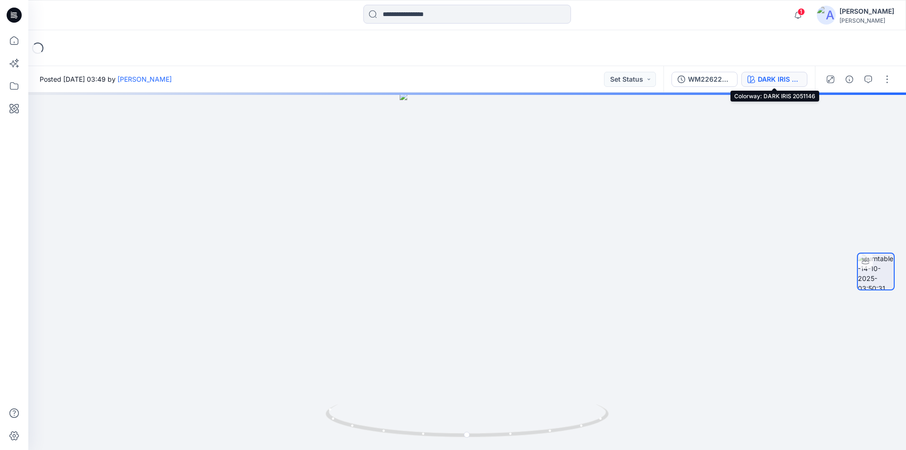
click at [787, 79] on div "DARK IRIS 2051146" at bounding box center [779, 79] width 43 height 10
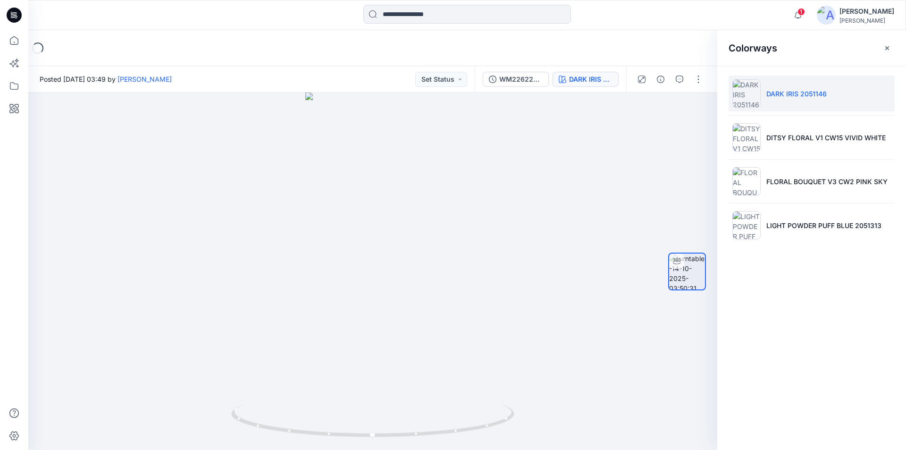
click at [676, 25] on div "1 Notifications Your style WM22622A POINTELLE TANK + WM12605K POINTELLE SHORT -…" at bounding box center [467, 15] width 878 height 30
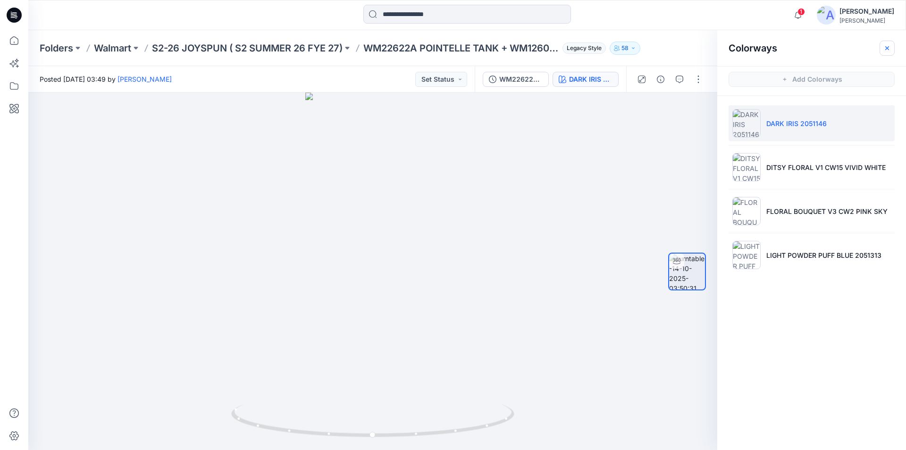
click at [884, 49] on icon "button" at bounding box center [887, 48] width 8 height 8
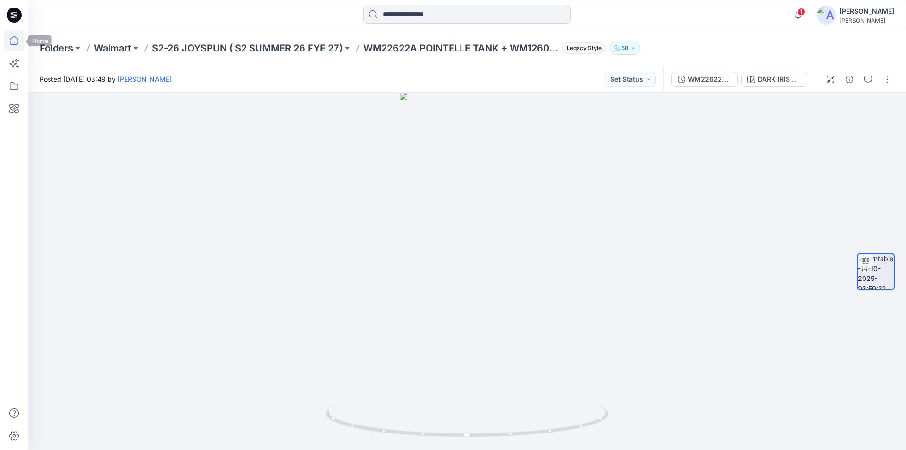
click at [10, 42] on icon at bounding box center [14, 40] width 21 height 21
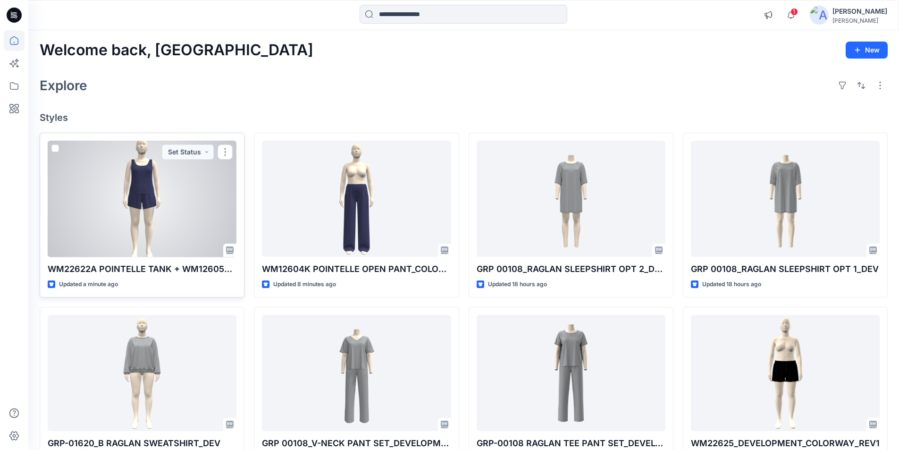
click at [156, 210] on div at bounding box center [142, 199] width 189 height 117
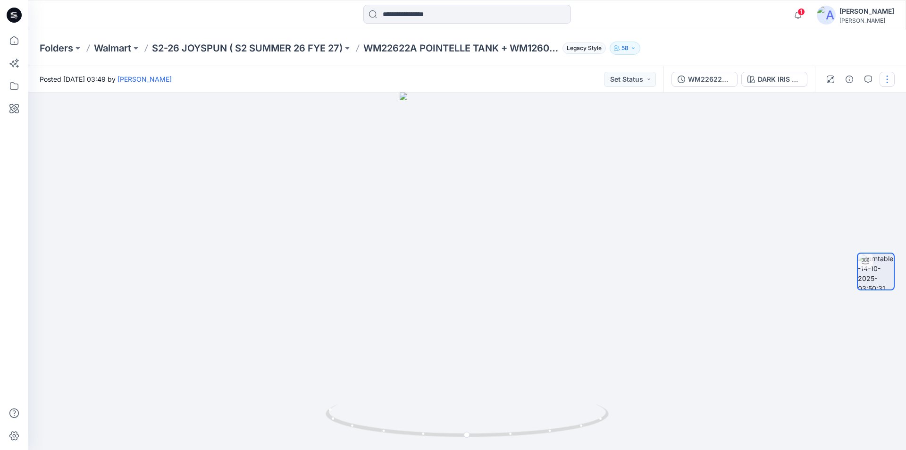
click at [890, 78] on button "button" at bounding box center [887, 79] width 15 height 15
click at [838, 98] on button "Edit" at bounding box center [847, 100] width 87 height 17
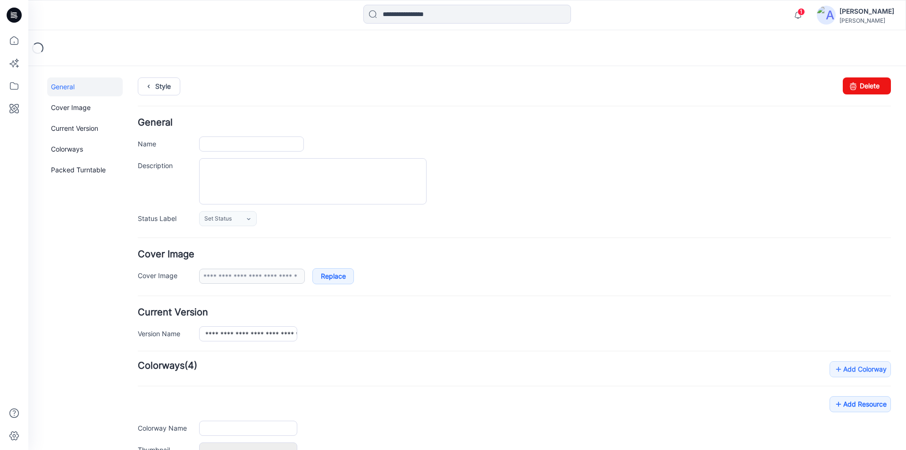
type input "**********"
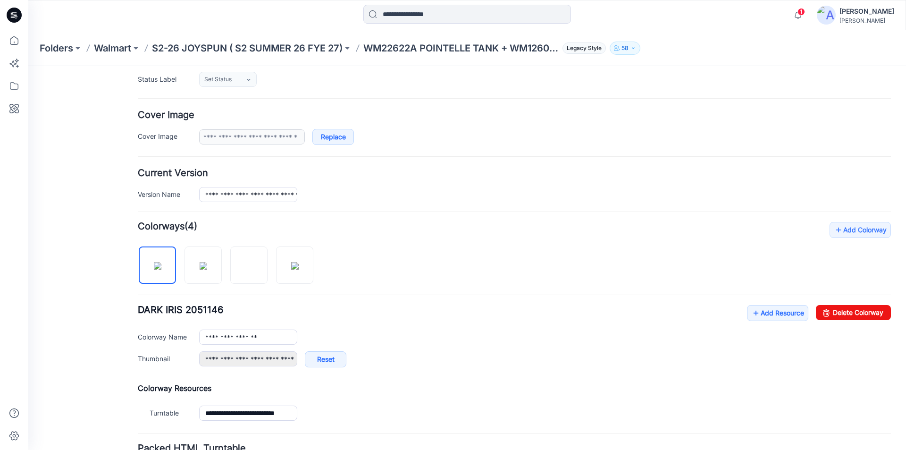
scroll to position [142, 0]
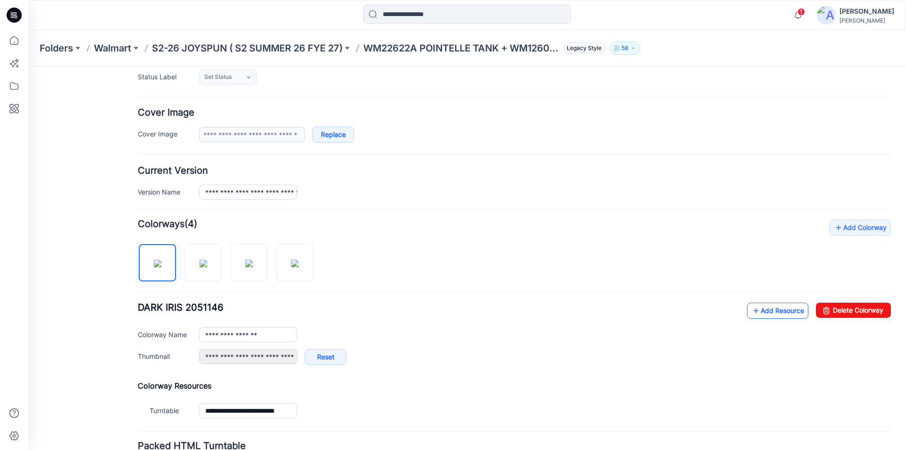
click at [773, 315] on link "Add Resource" at bounding box center [777, 310] width 61 height 16
click at [763, 307] on link "Add Resource" at bounding box center [777, 310] width 61 height 16
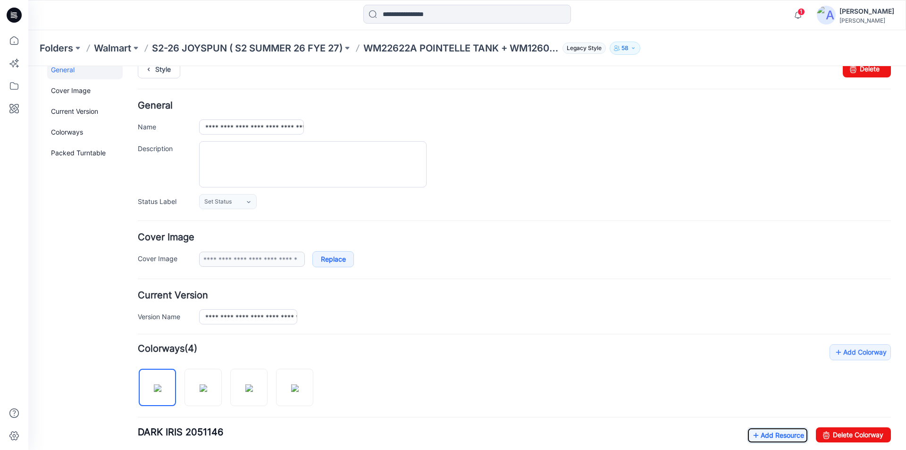
scroll to position [0, 0]
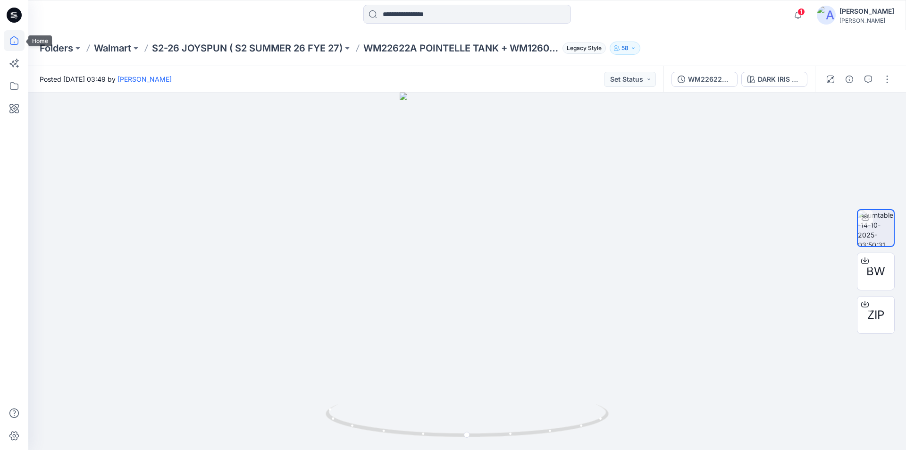
click at [13, 38] on icon at bounding box center [14, 40] width 21 height 21
